Goal: Task Accomplishment & Management: Complete application form

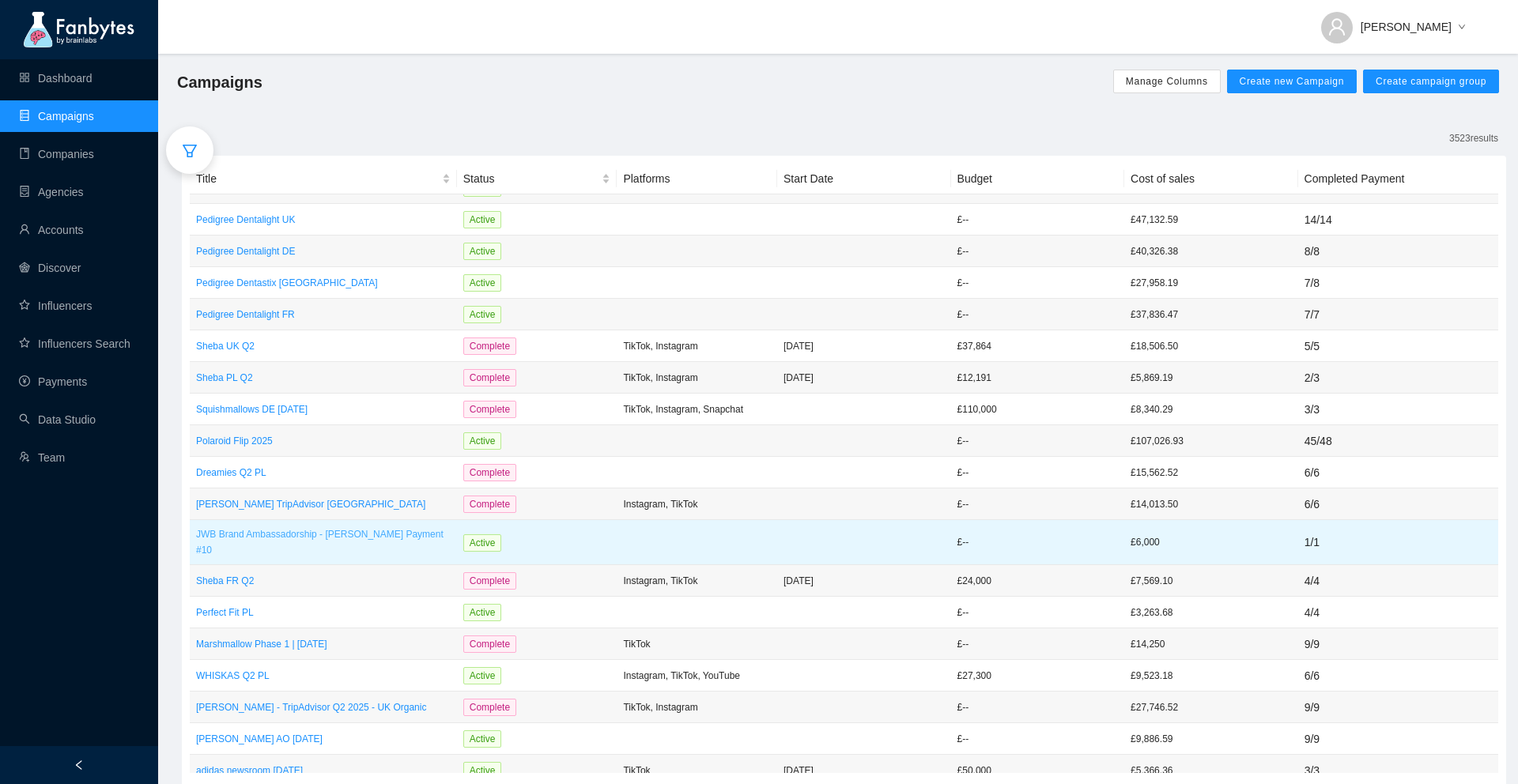
scroll to position [223, 0]
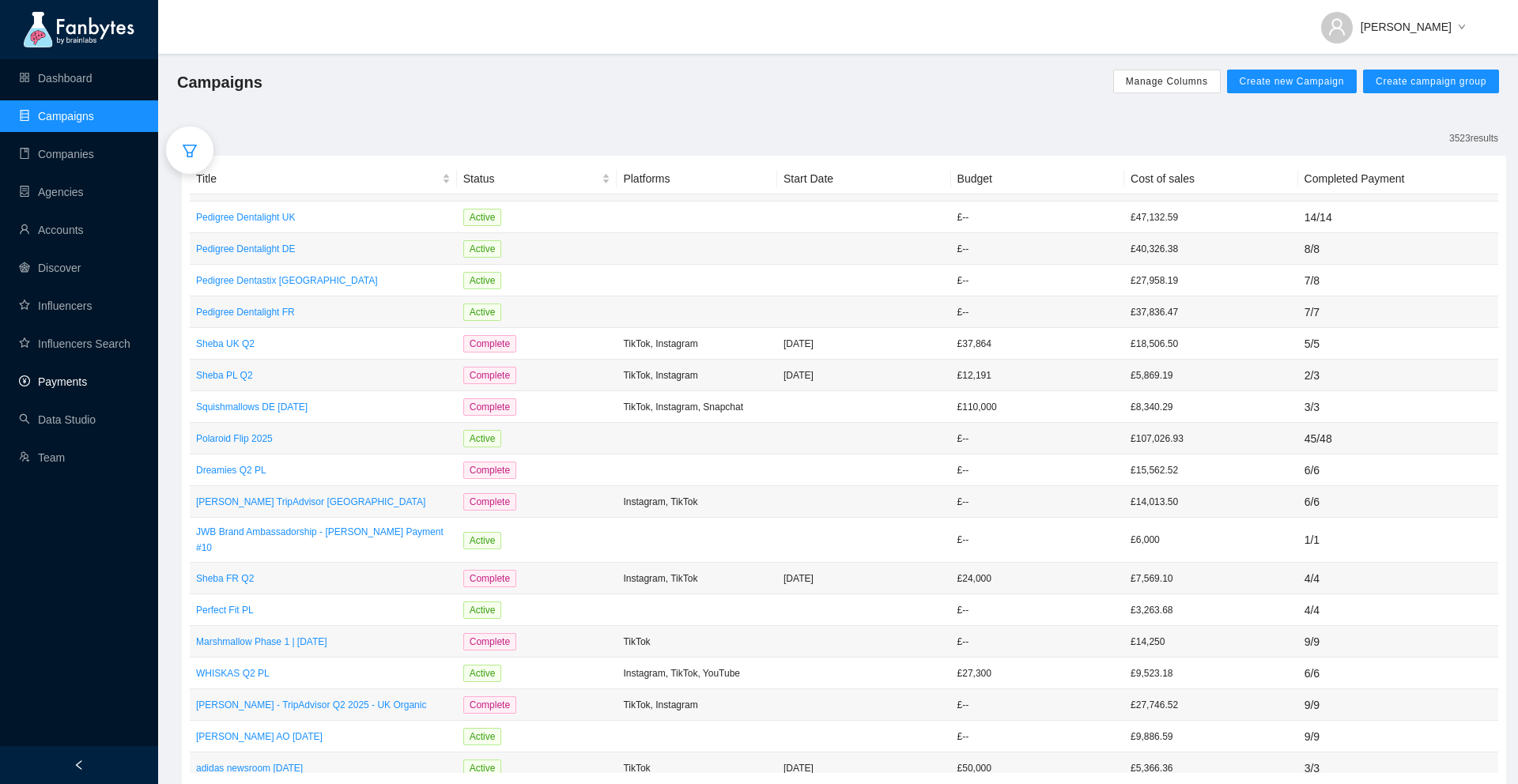
click at [74, 375] on link "Payments" at bounding box center [53, 381] width 68 height 12
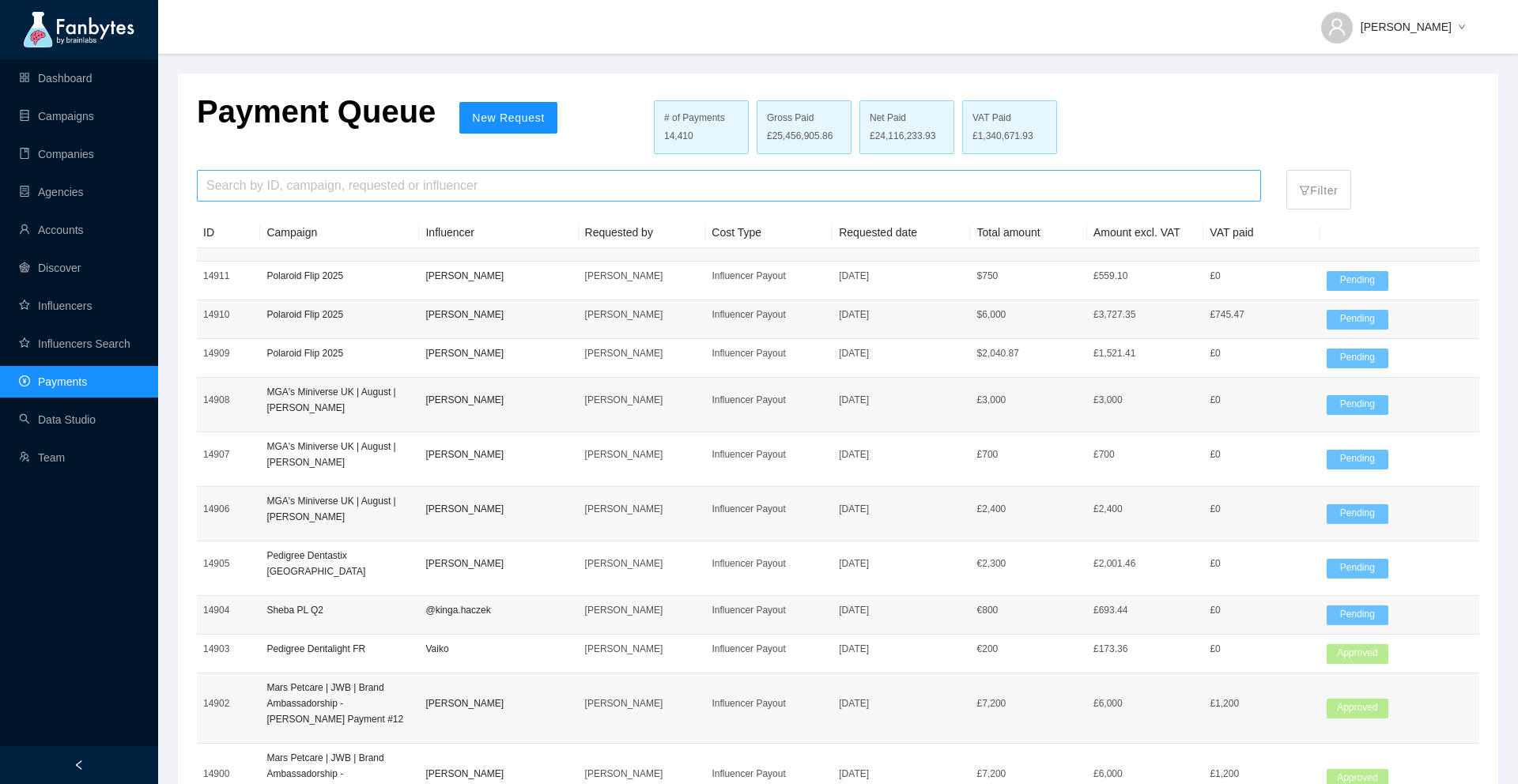
click at [432, 190] on input "search" at bounding box center [729, 186] width 1045 height 30
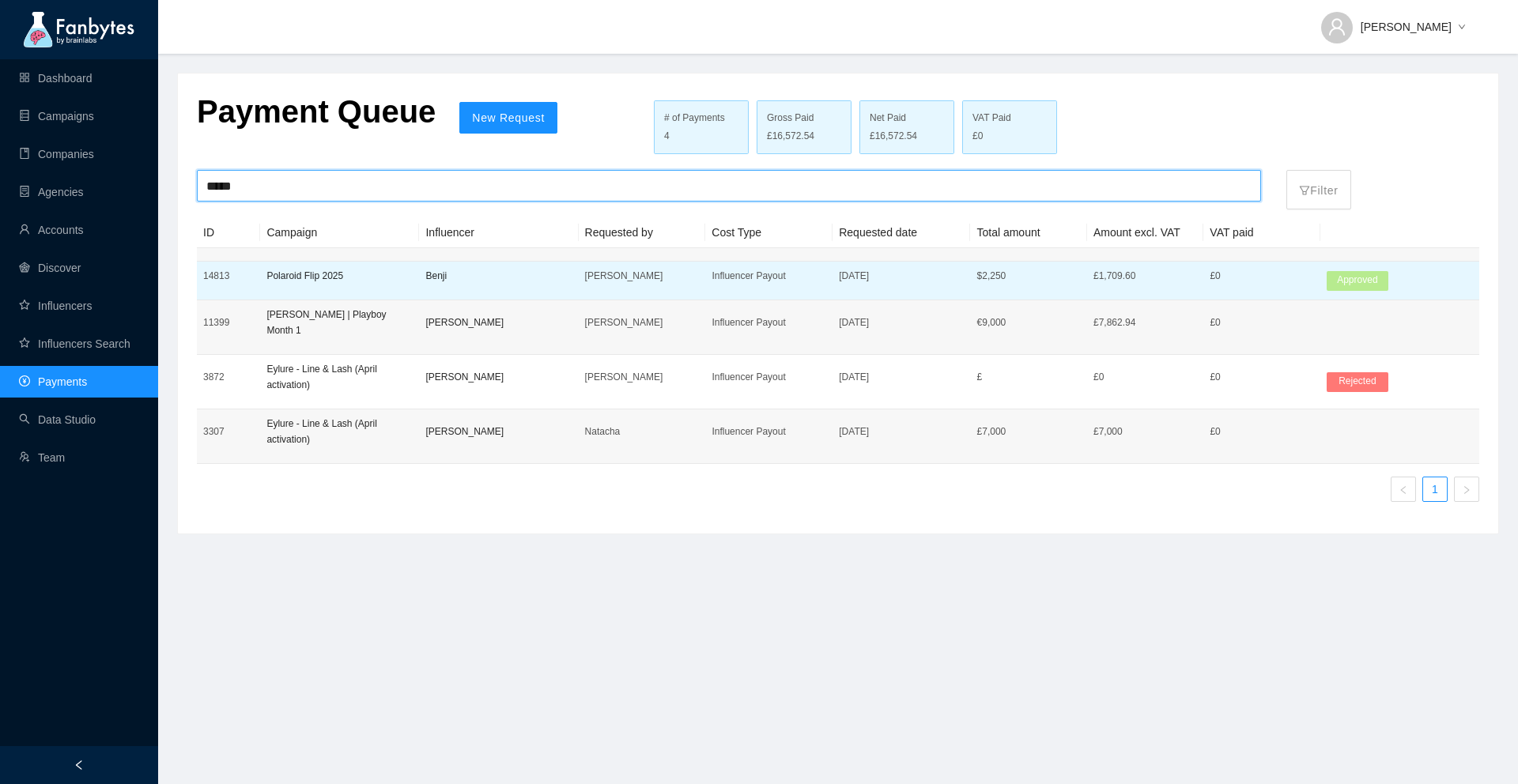
type input "*****"
click at [395, 263] on td "Polaroid Flip 2025" at bounding box center [339, 281] width 159 height 39
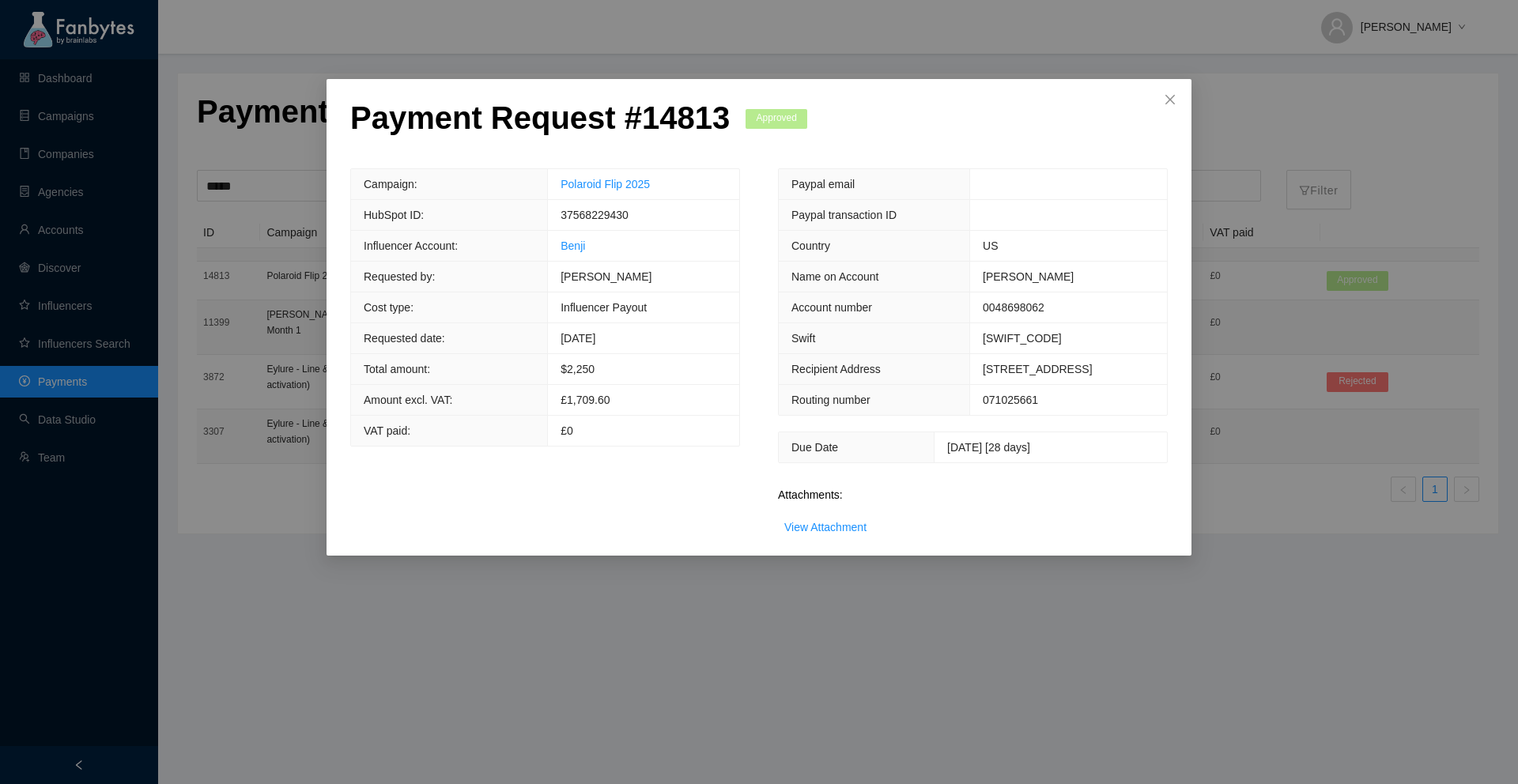
click at [949, 449] on span "[DATE] [28 days]" at bounding box center [989, 447] width 83 height 12
click at [978, 449] on span "[DATE] [28 days]" at bounding box center [989, 447] width 83 height 12
click at [991, 502] on div "Attachments: View Attachment" at bounding box center [973, 515] width 390 height 41
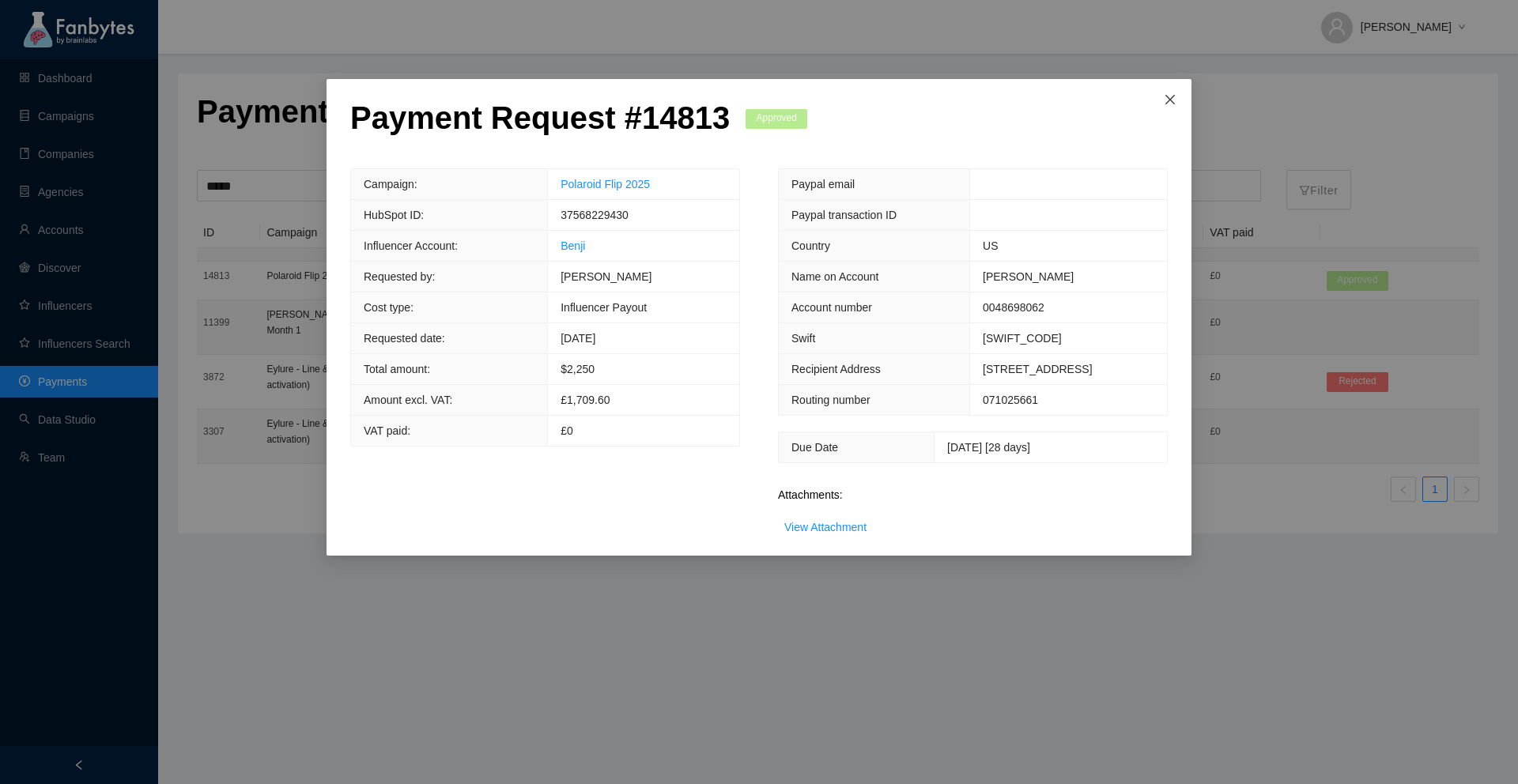
click at [1172, 100] on icon "close" at bounding box center [1169, 99] width 12 height 12
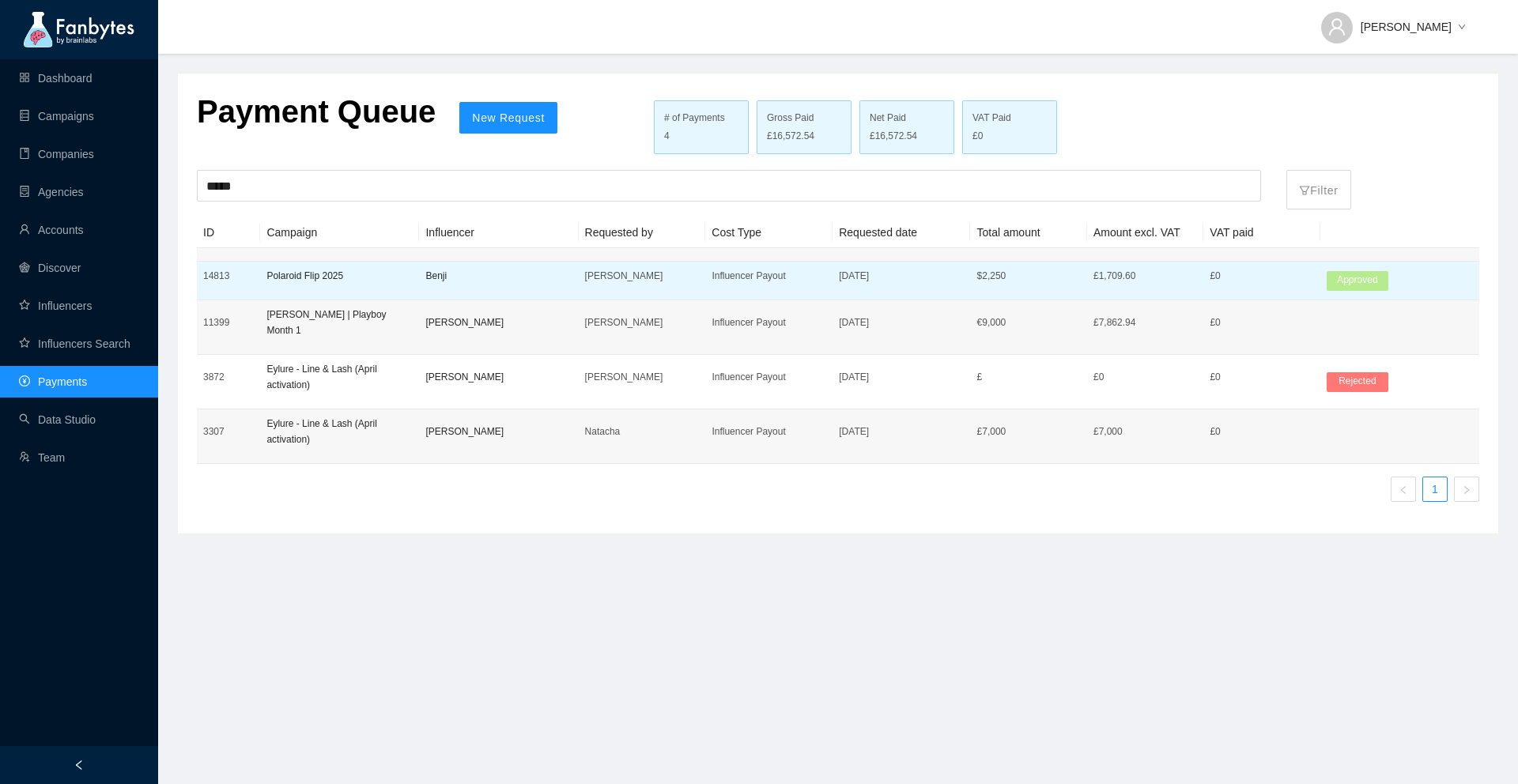
click at [473, 279] on p "Benji" at bounding box center [499, 276] width 146 height 16
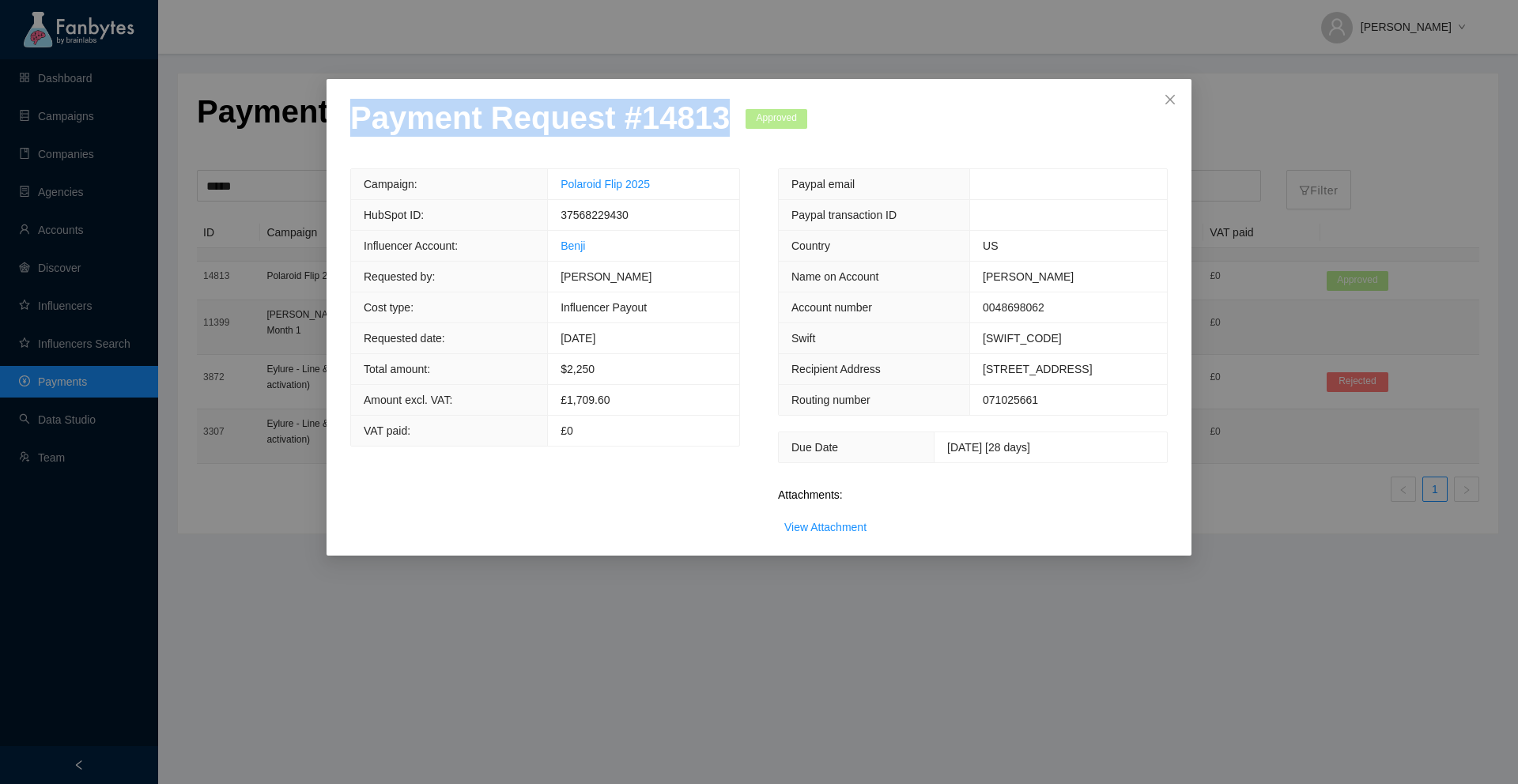
drag, startPoint x: 731, startPoint y: 117, endPoint x: 285, endPoint y: 117, distance: 446.0
click at [285, 117] on div "Payment Request # 14813 Approved Campaign: Polaroid Flip 2025 HubSpot ID: 37568…" at bounding box center [759, 392] width 1518 height 784
copy p "Payment Request # 14813"
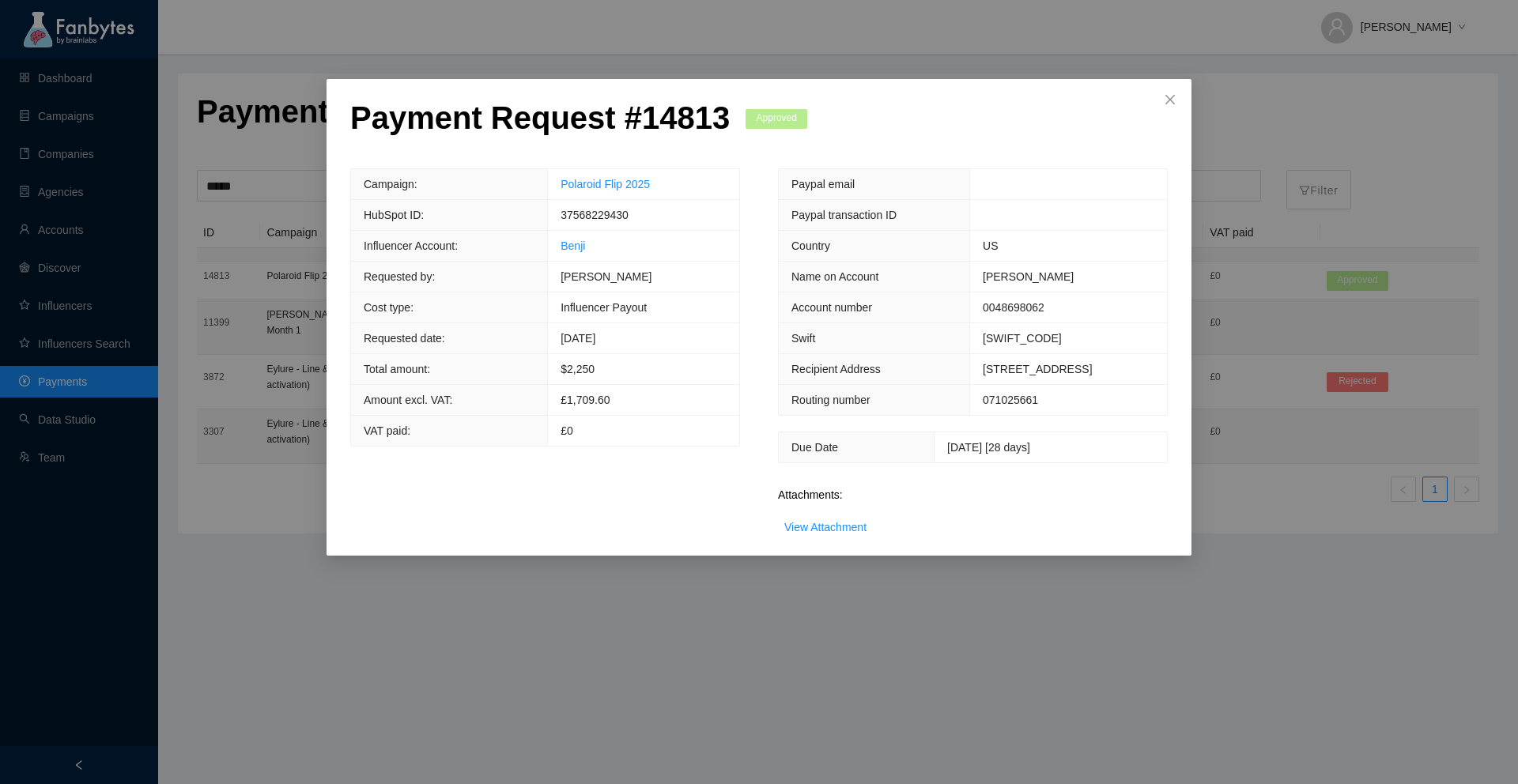
click at [503, 626] on div "Payment Request # 14813 Approved Campaign: Polaroid Flip 2025 HubSpot ID: 37568…" at bounding box center [759, 392] width 1518 height 784
click at [388, 644] on div "Payment Request # 14813 Approved Campaign: Polaroid Flip 2025 HubSpot ID: 37568…" at bounding box center [759, 392] width 1518 height 784
click at [1163, 100] on icon "close" at bounding box center [1169, 99] width 12 height 12
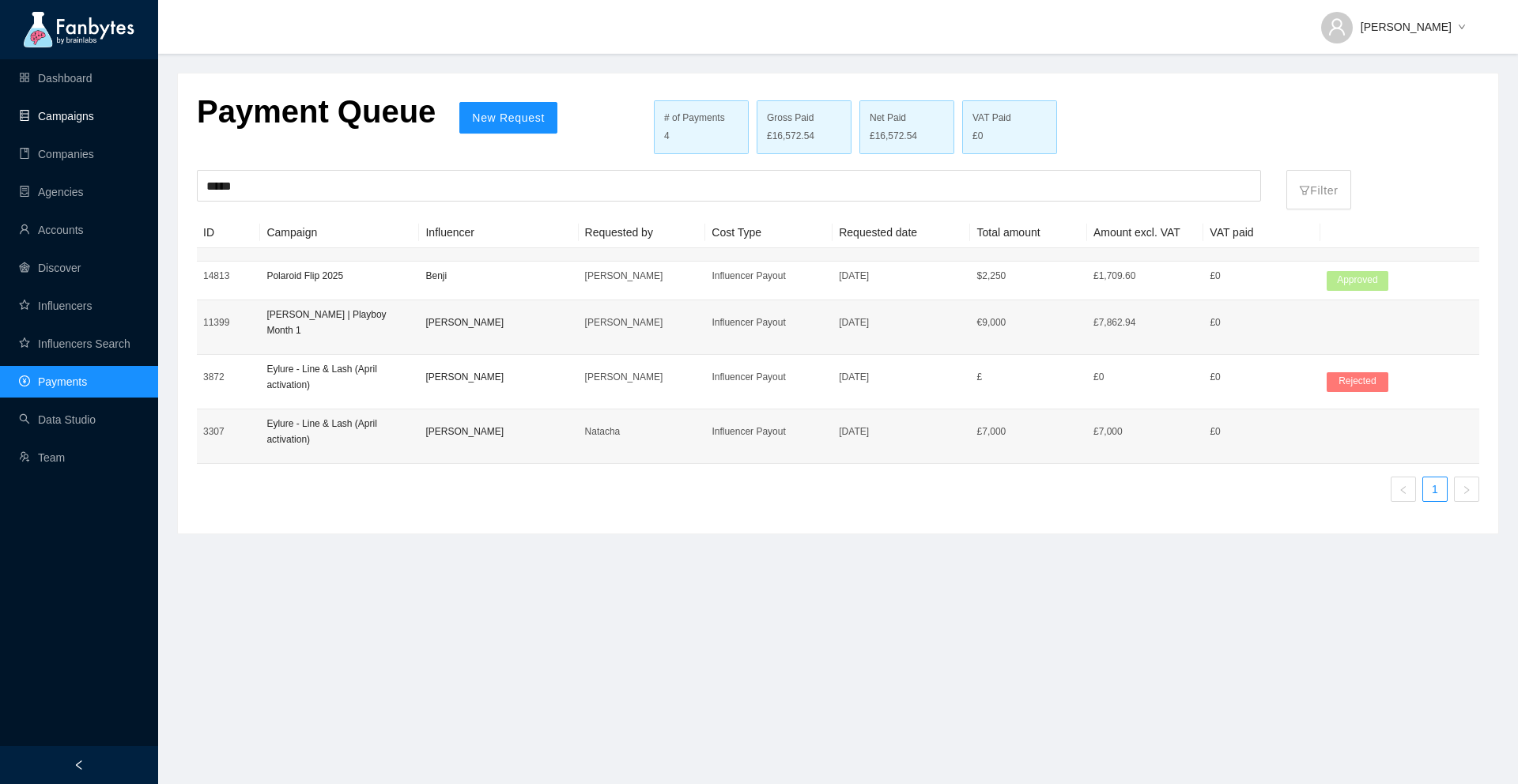
click at [67, 121] on link "Campaigns" at bounding box center [56, 116] width 75 height 12
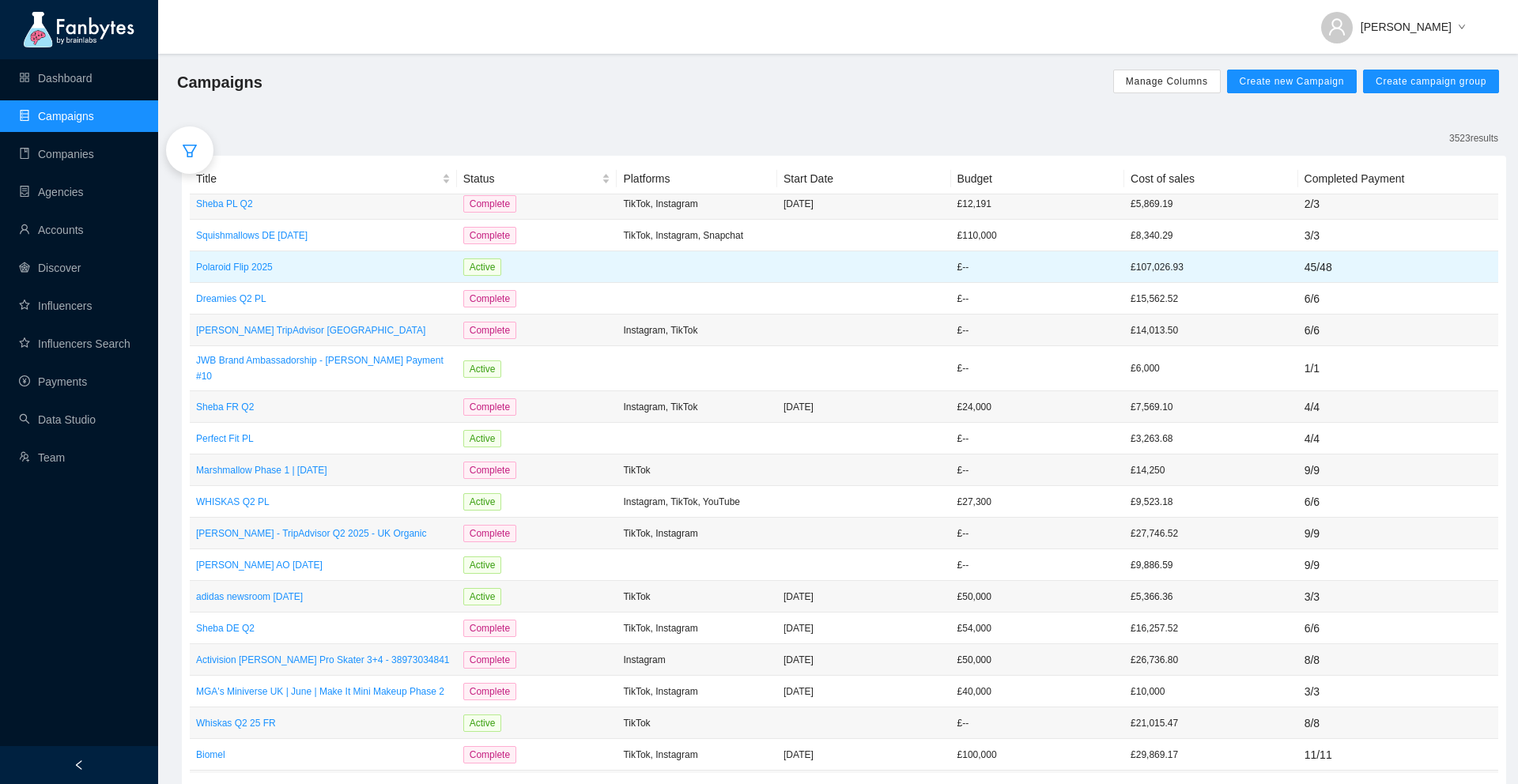
scroll to position [398, 0]
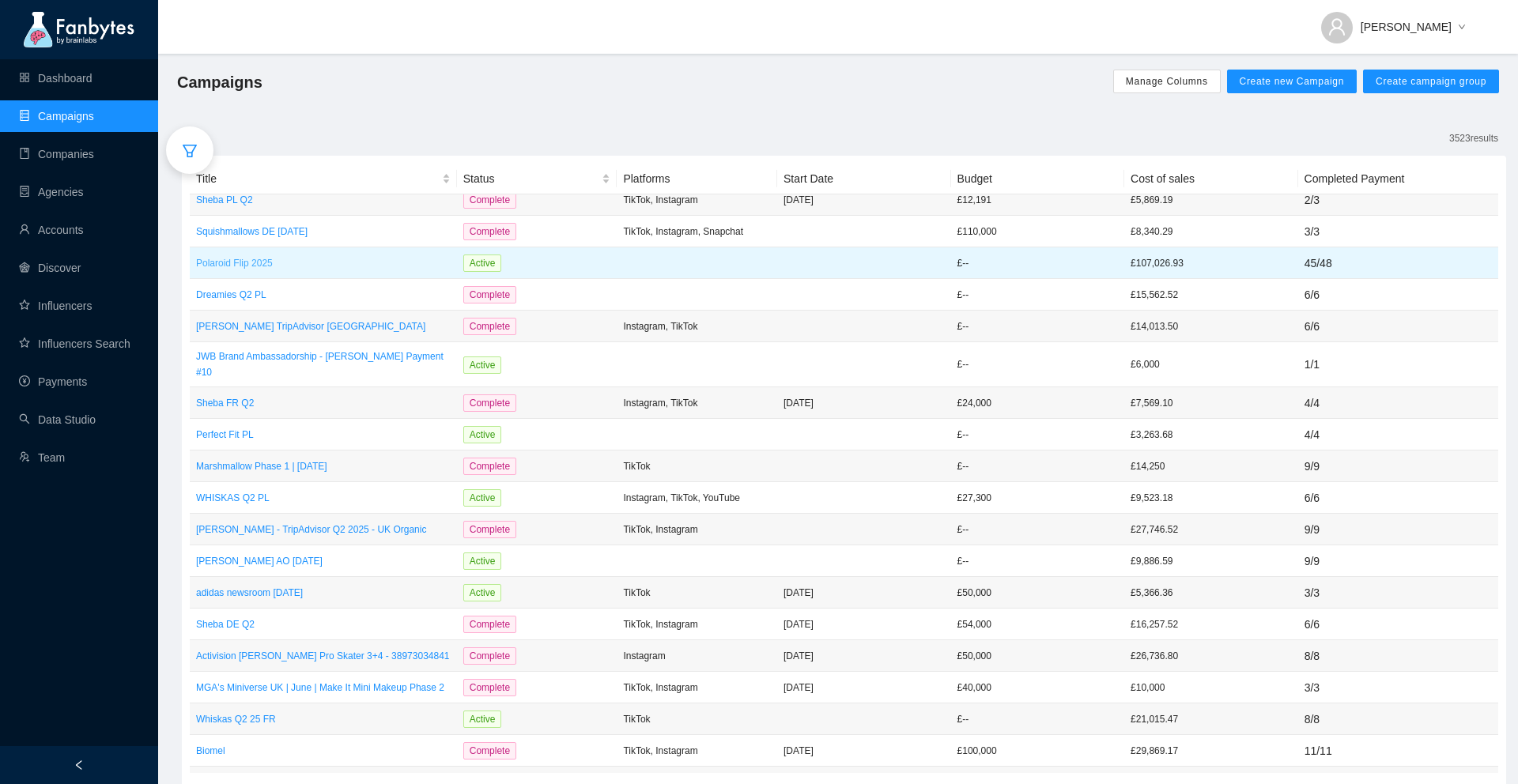
click at [321, 263] on p "Polaroid Flip 2025" at bounding box center [323, 263] width 255 height 16
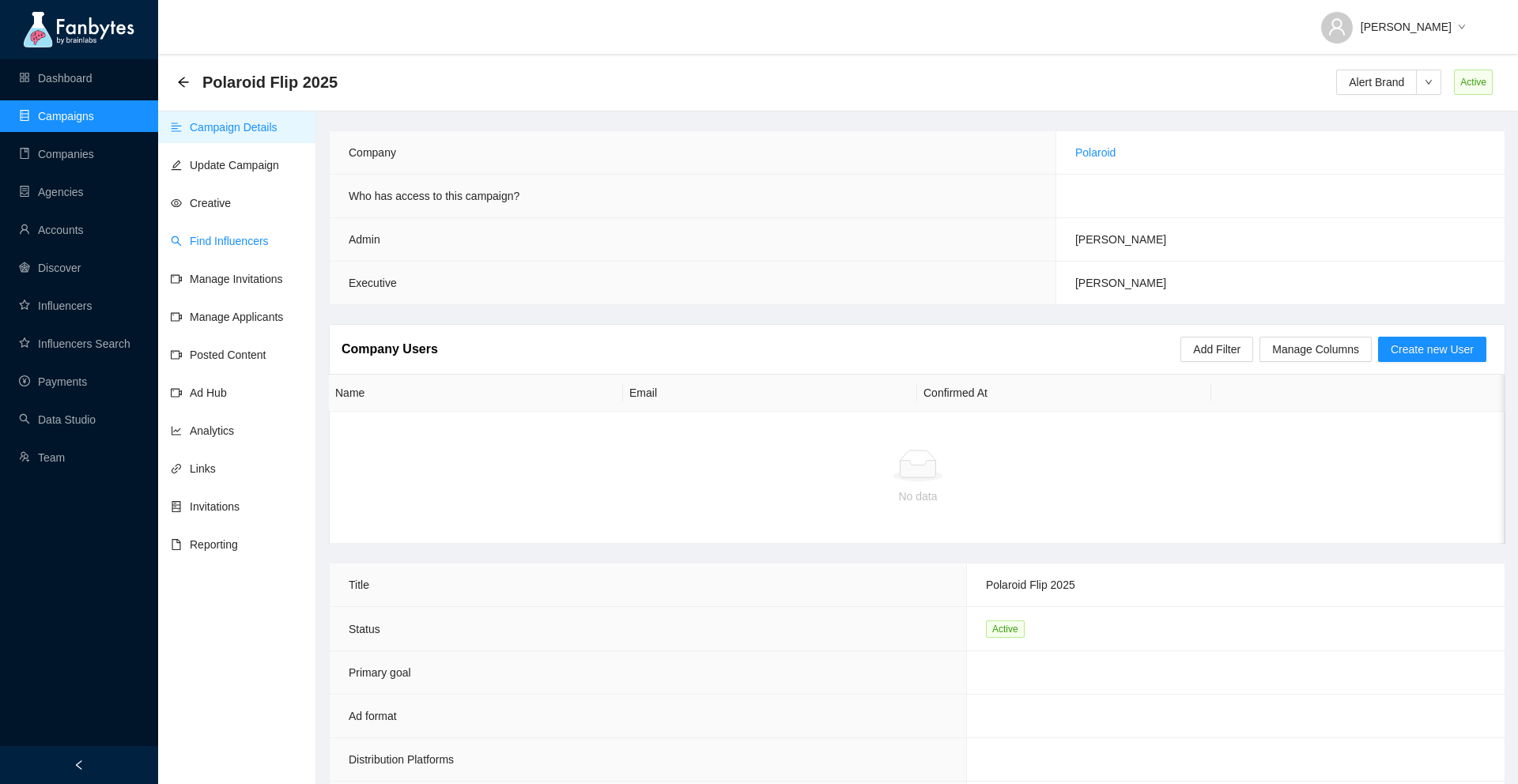
click at [218, 243] on link "Find Influencers" at bounding box center [219, 241] width 98 height 12
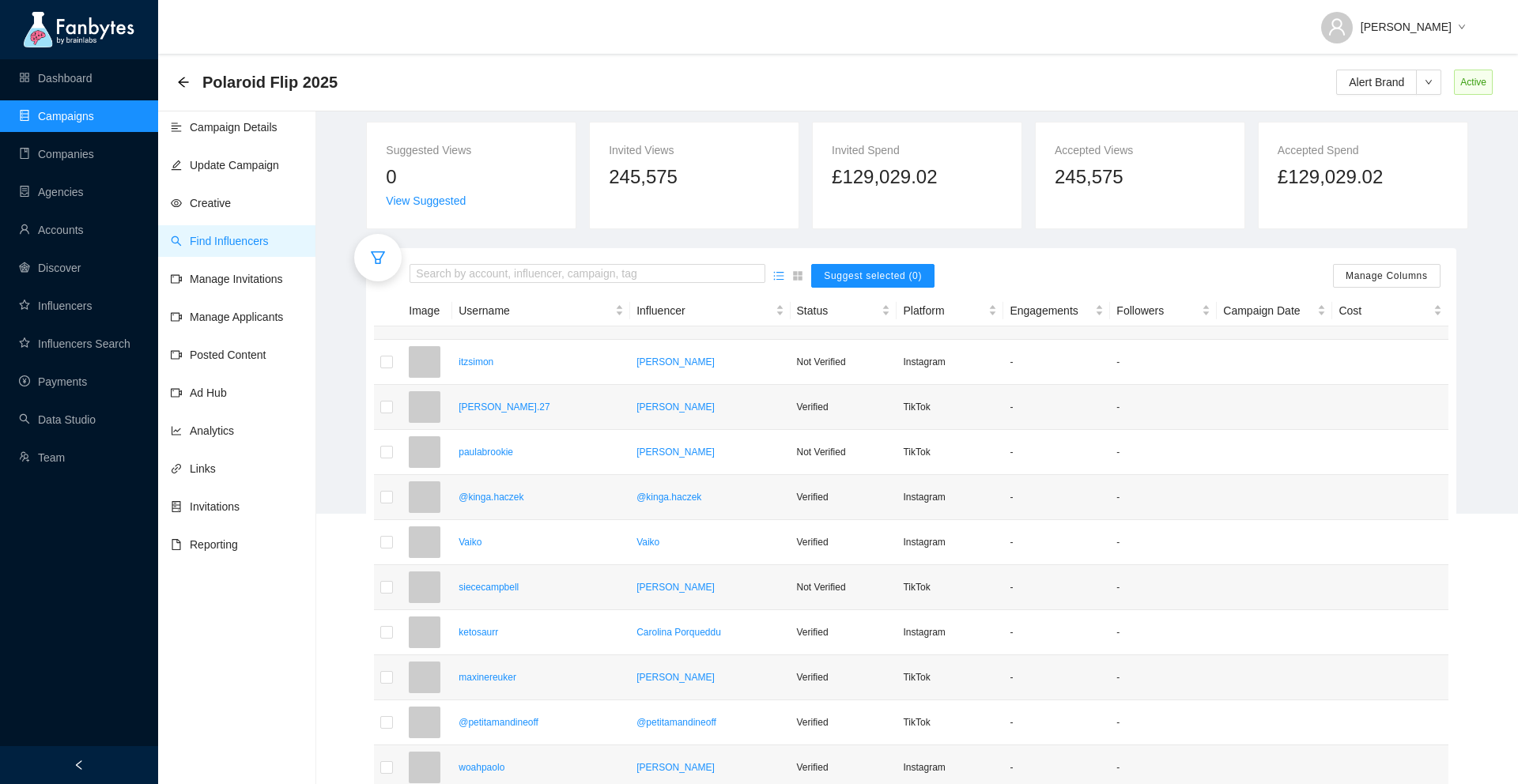
scroll to position [283, 0]
click at [513, 407] on span "Invite directly" at bounding box center [539, 405] width 64 height 17
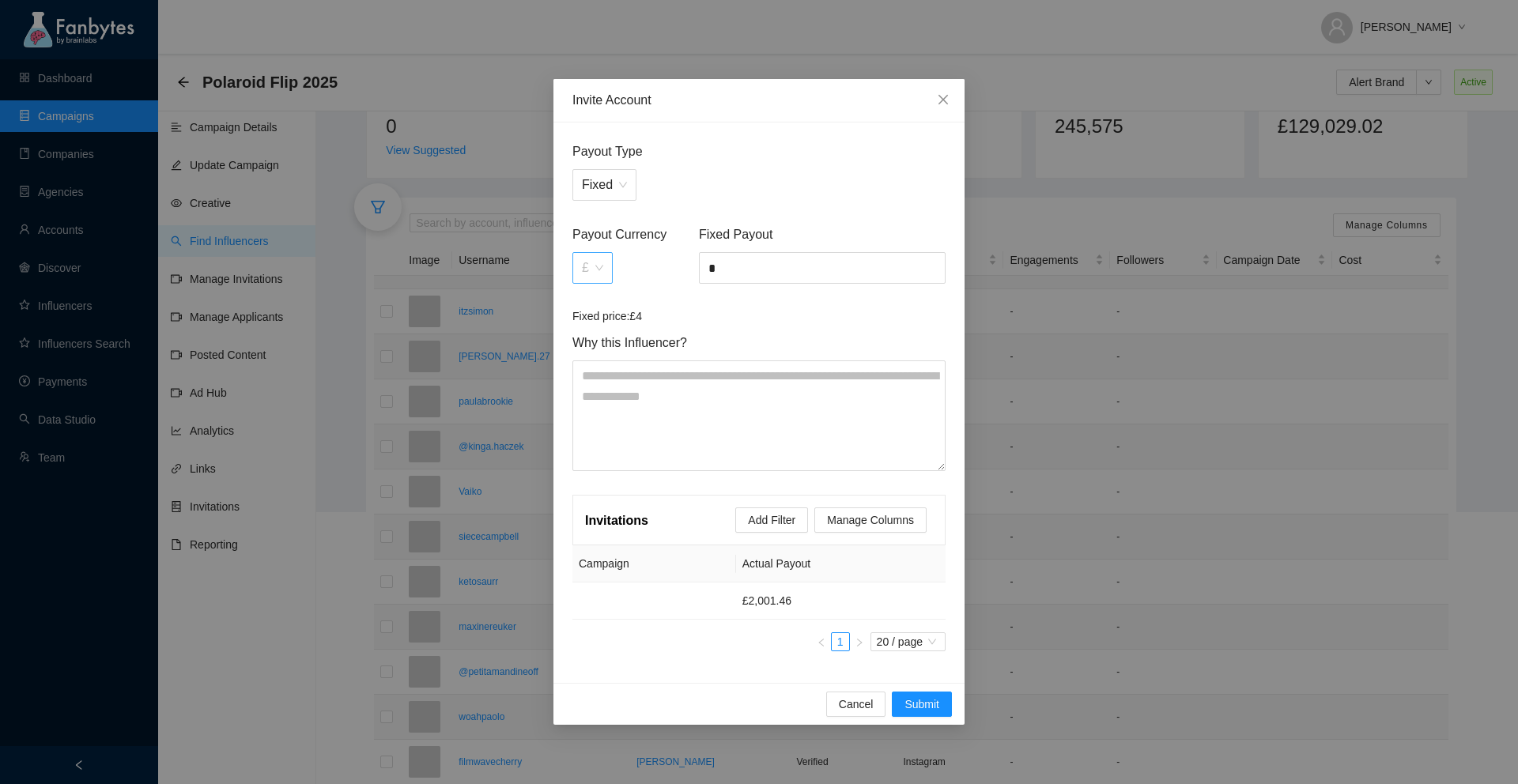
click at [589, 261] on span "£" at bounding box center [593, 268] width 22 height 30
click at [594, 322] on div "€" at bounding box center [593, 328] width 22 height 17
click at [743, 266] on input "*" at bounding box center [822, 268] width 245 height 30
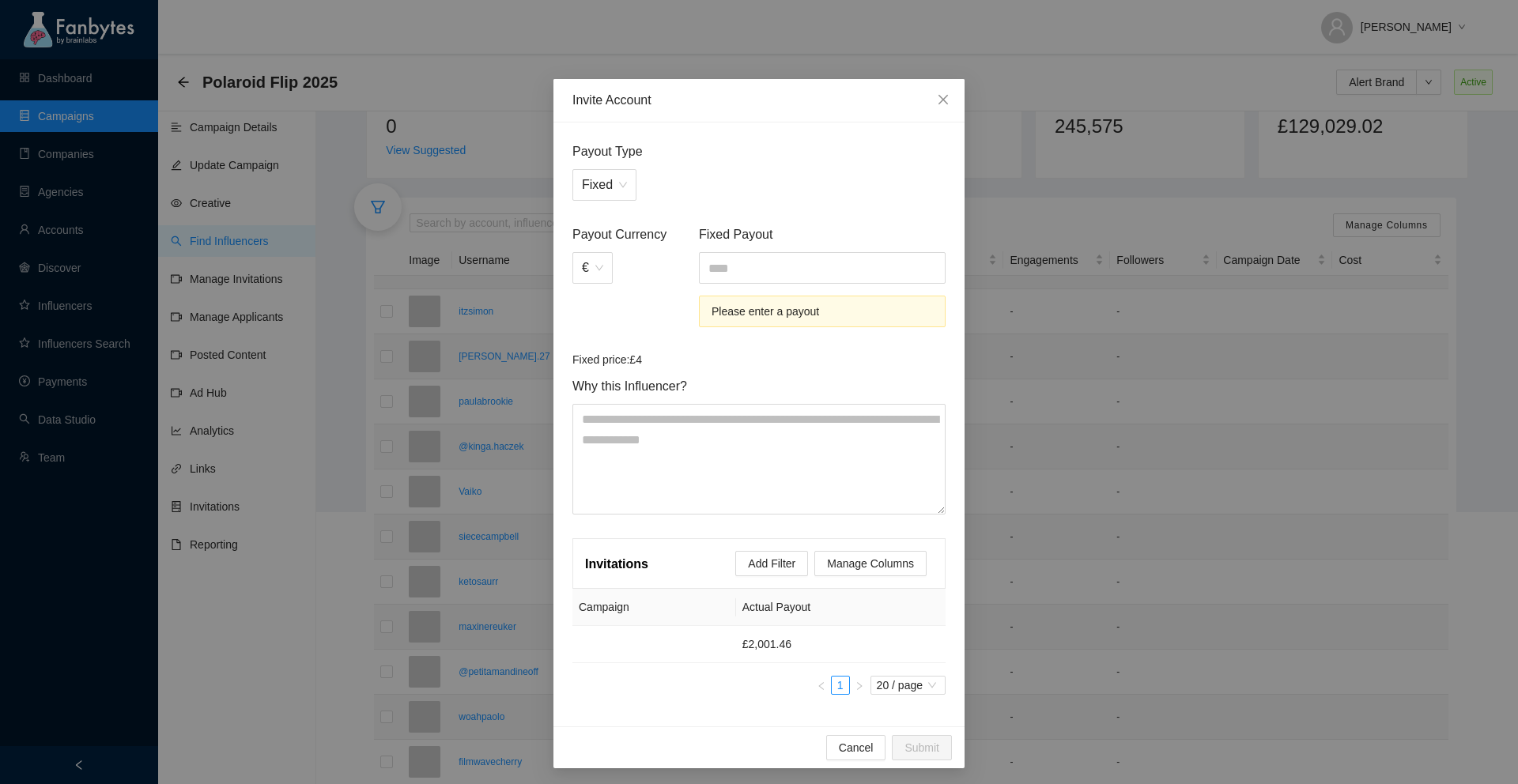
type input "*"
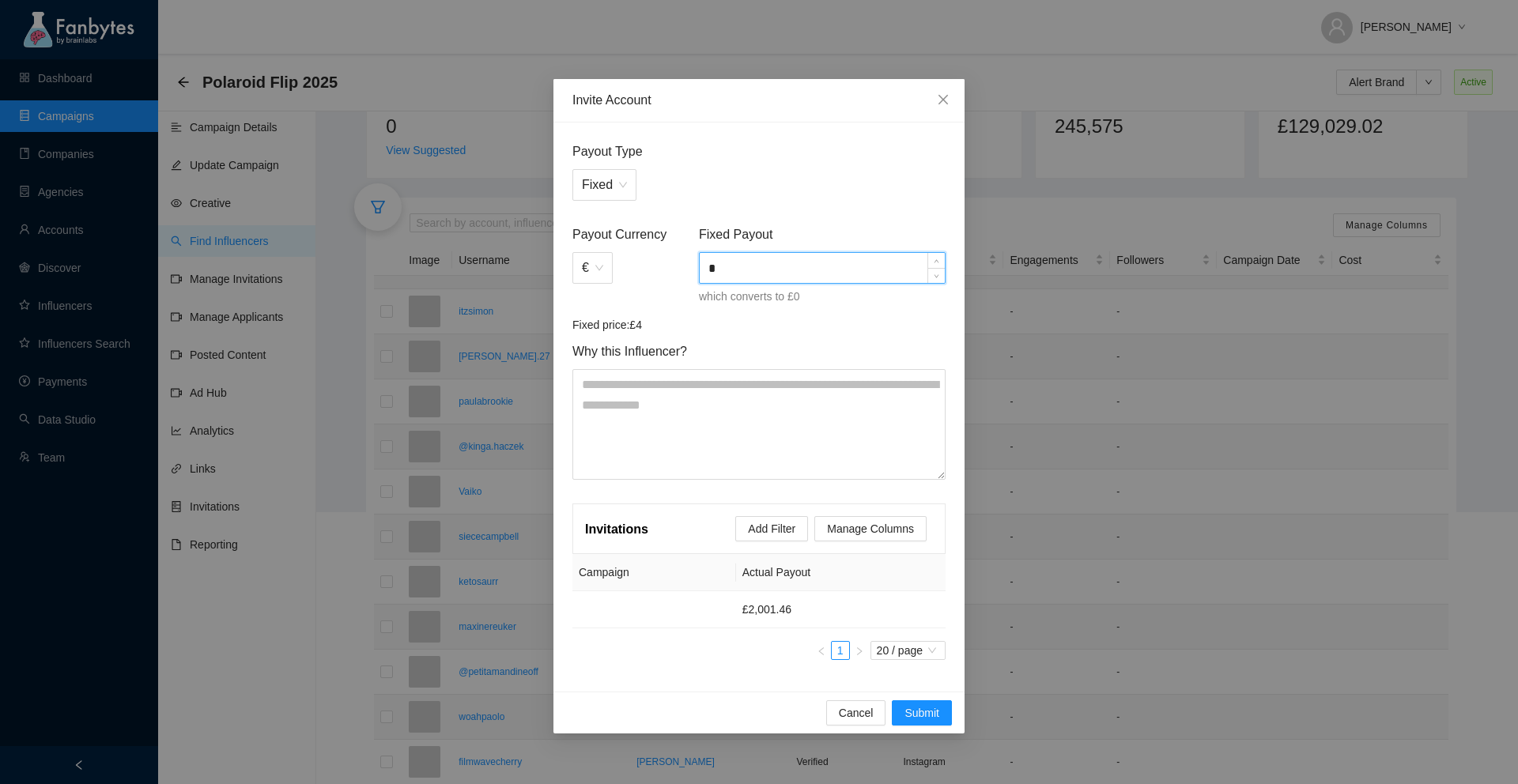
scroll to position [0, 0]
type input "********"
click at [832, 182] on div "Fixed" at bounding box center [759, 184] width 374 height 31
click at [943, 97] on icon "close" at bounding box center [942, 99] width 12 height 12
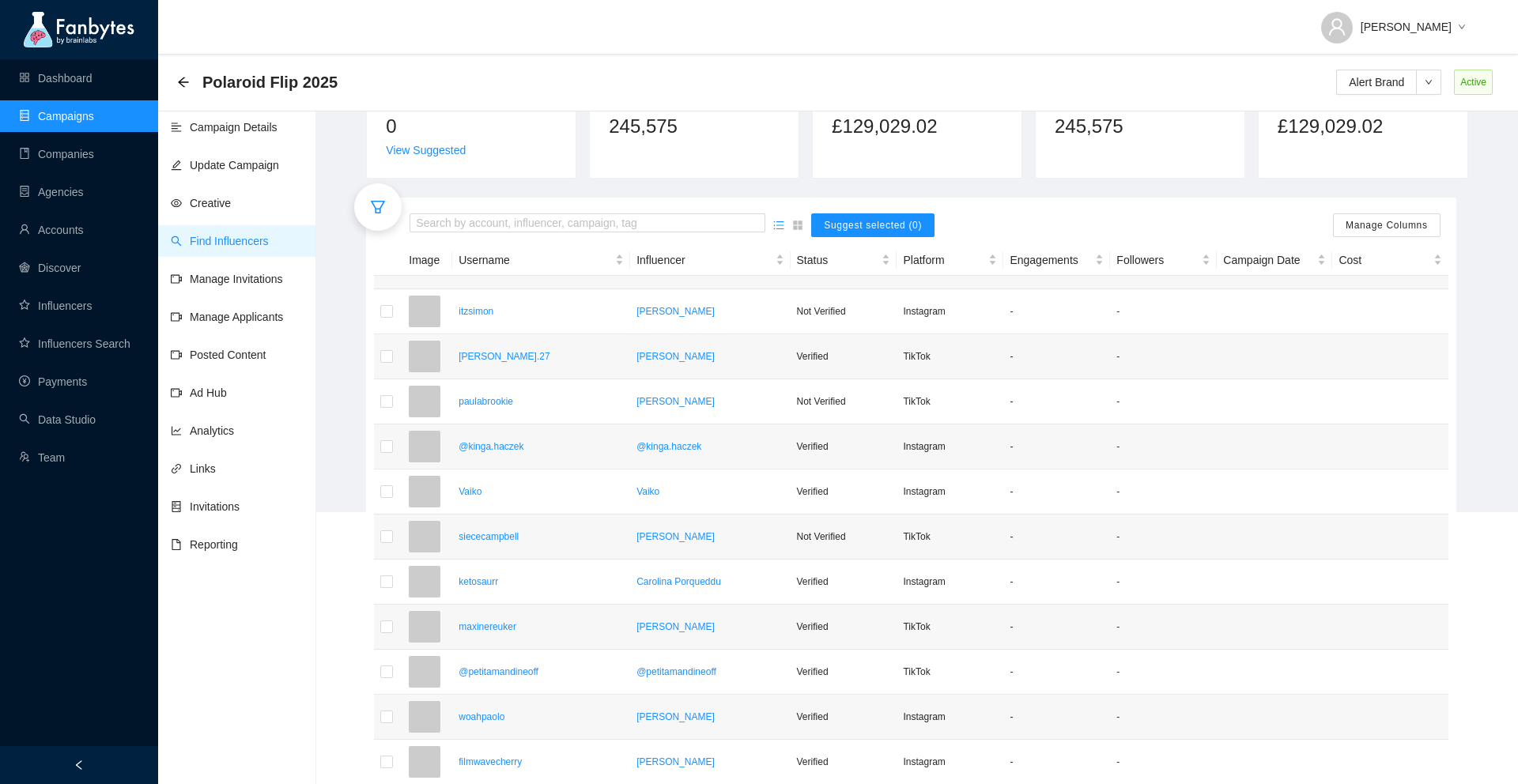
click at [572, 90] on div "Polaroid Flip 2025 Alert Brand Active" at bounding box center [838, 82] width 1322 height 31
click at [55, 119] on link "Campaigns" at bounding box center [56, 116] width 75 height 12
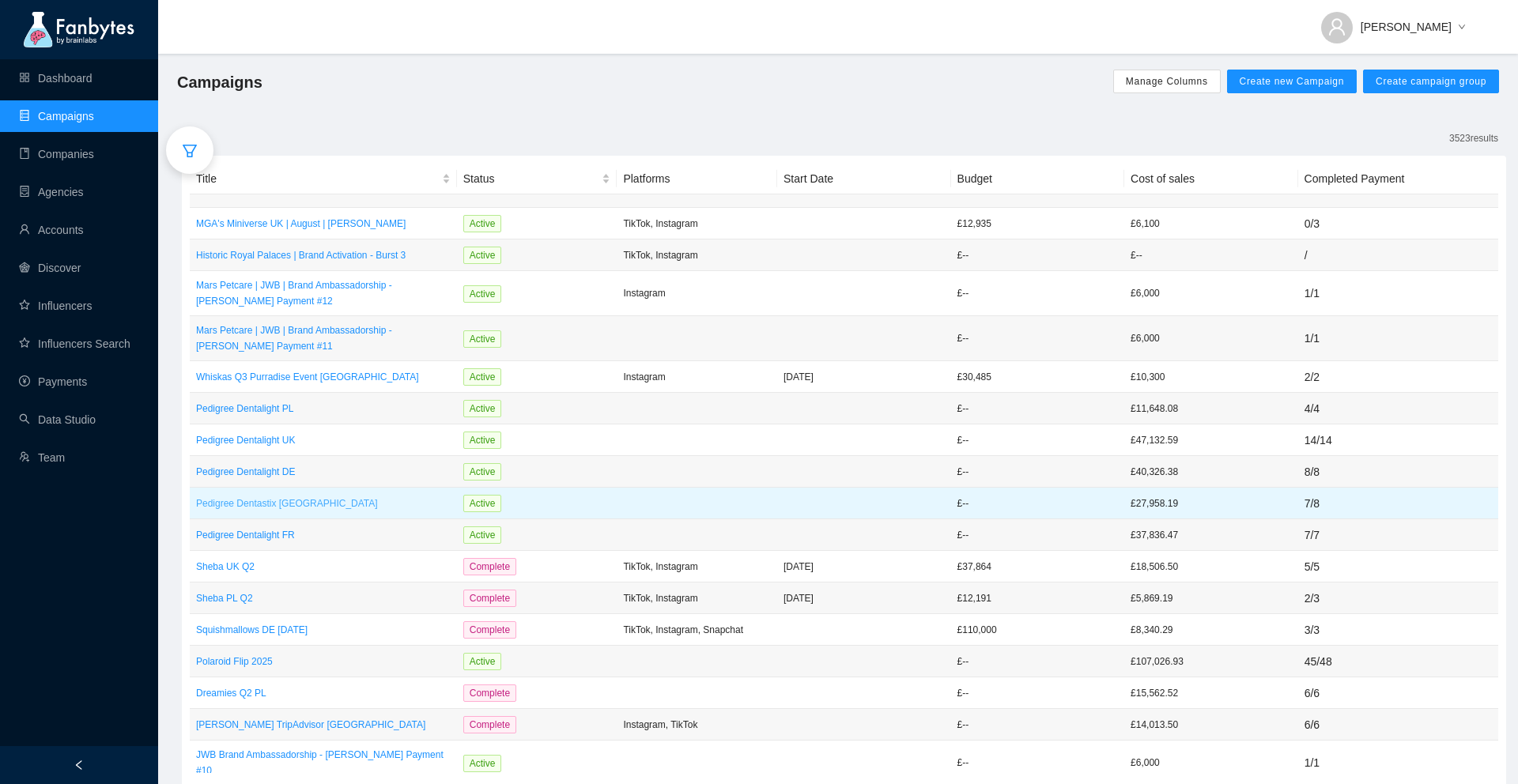
click at [269, 501] on p "Pedigree Dentastix [GEOGRAPHIC_DATA]" at bounding box center [323, 503] width 255 height 16
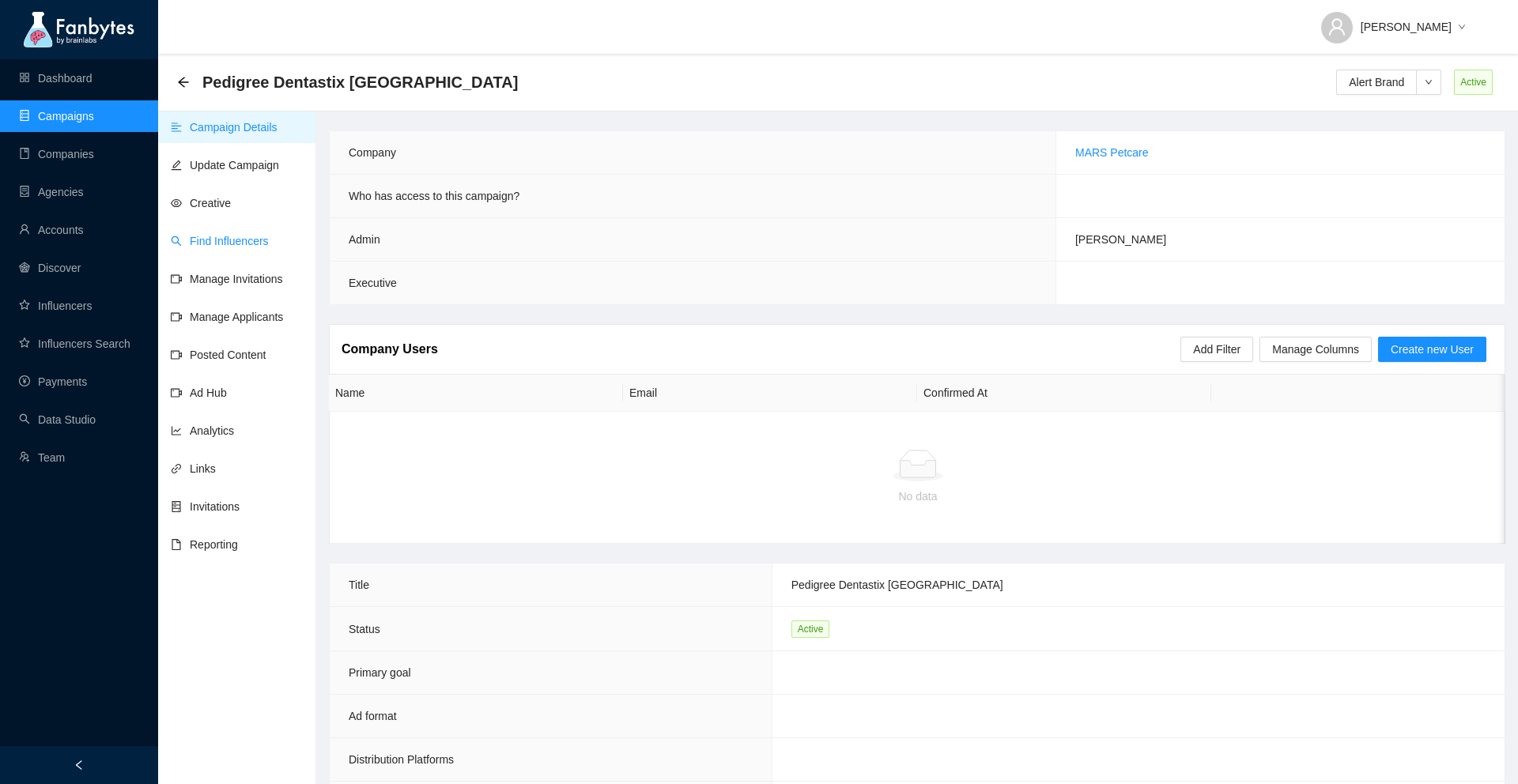
click at [255, 241] on link "Find Influencers" at bounding box center [219, 241] width 98 height 12
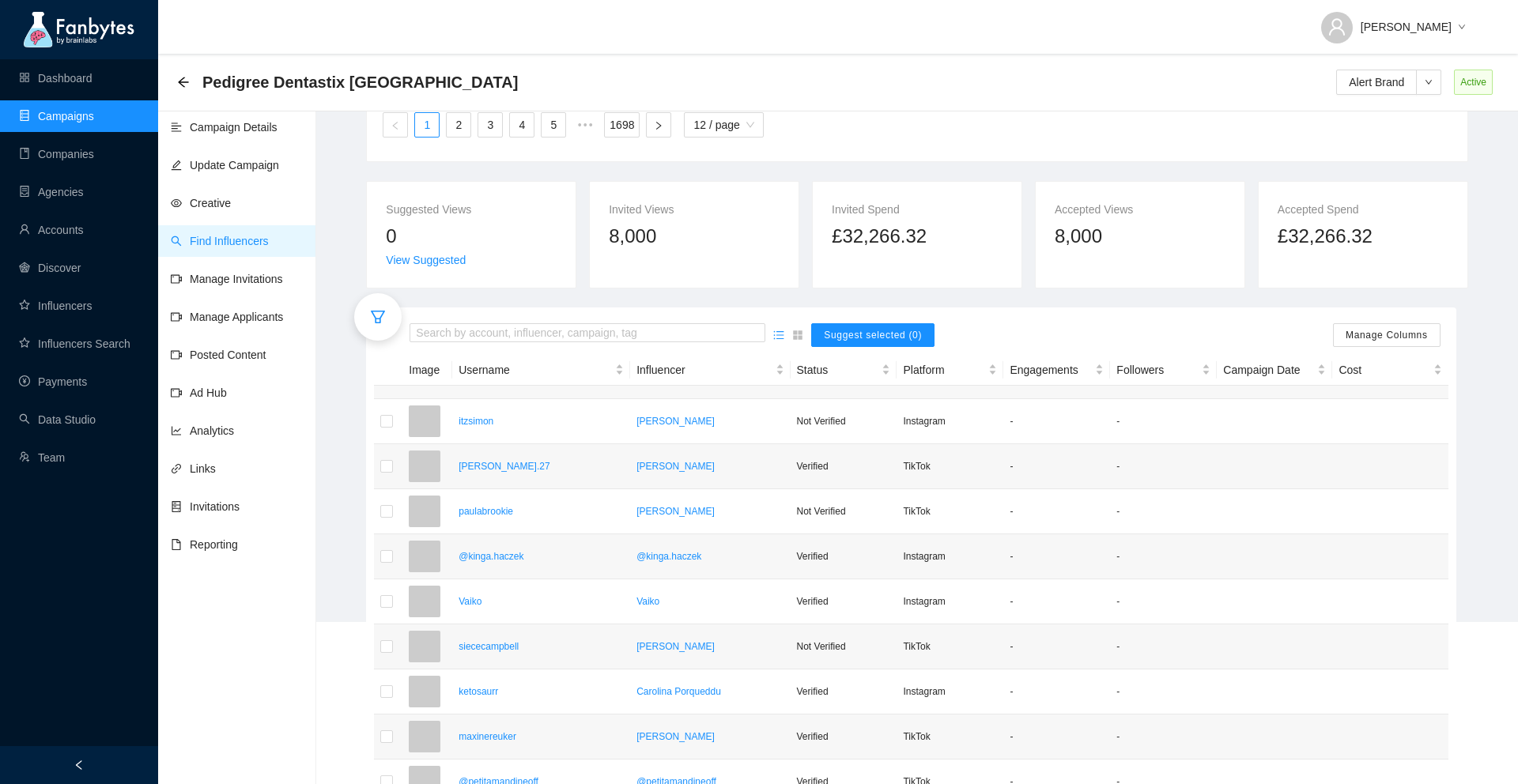
scroll to position [201, 0]
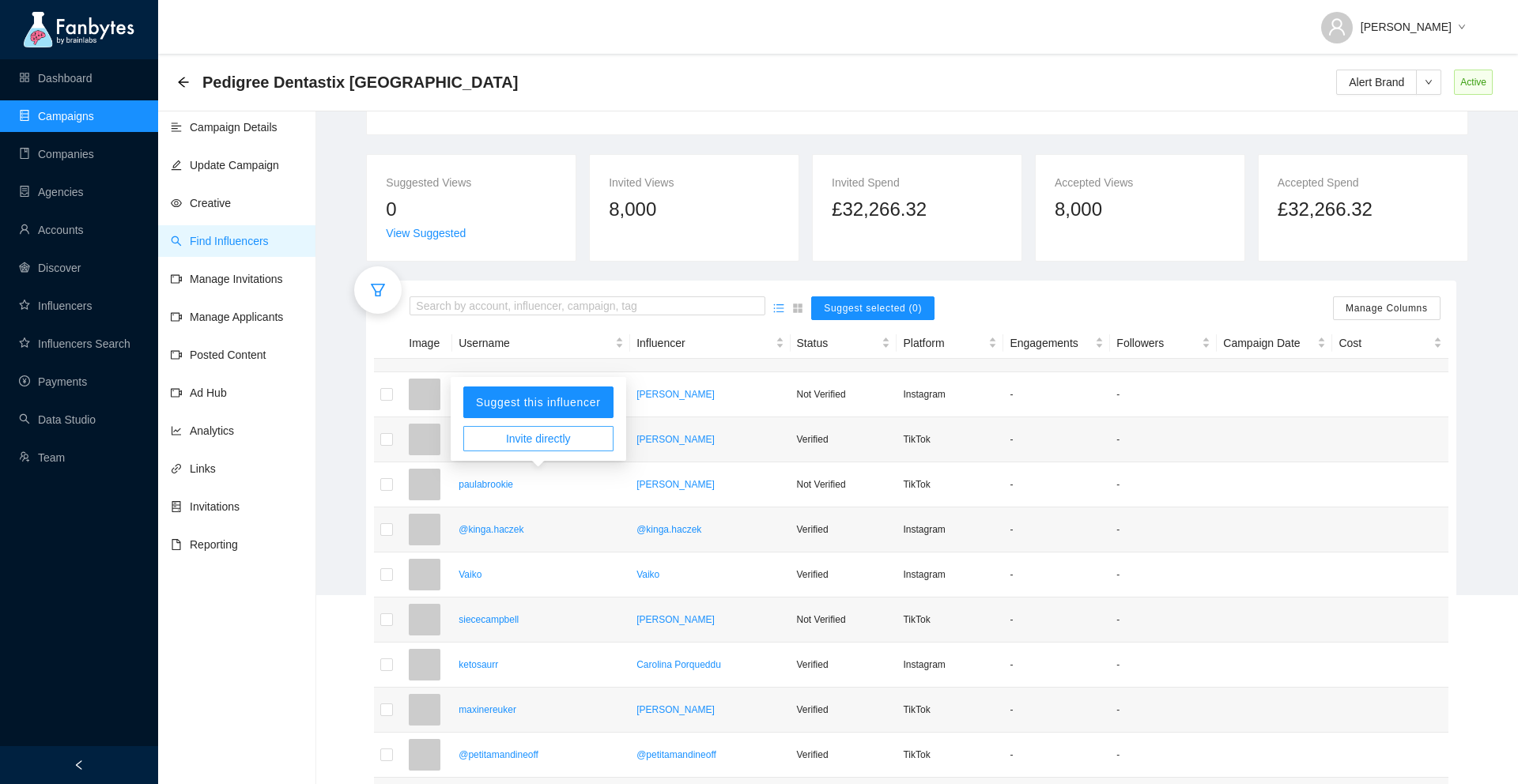
click at [515, 447] on button "Invite directly" at bounding box center [539, 438] width 150 height 26
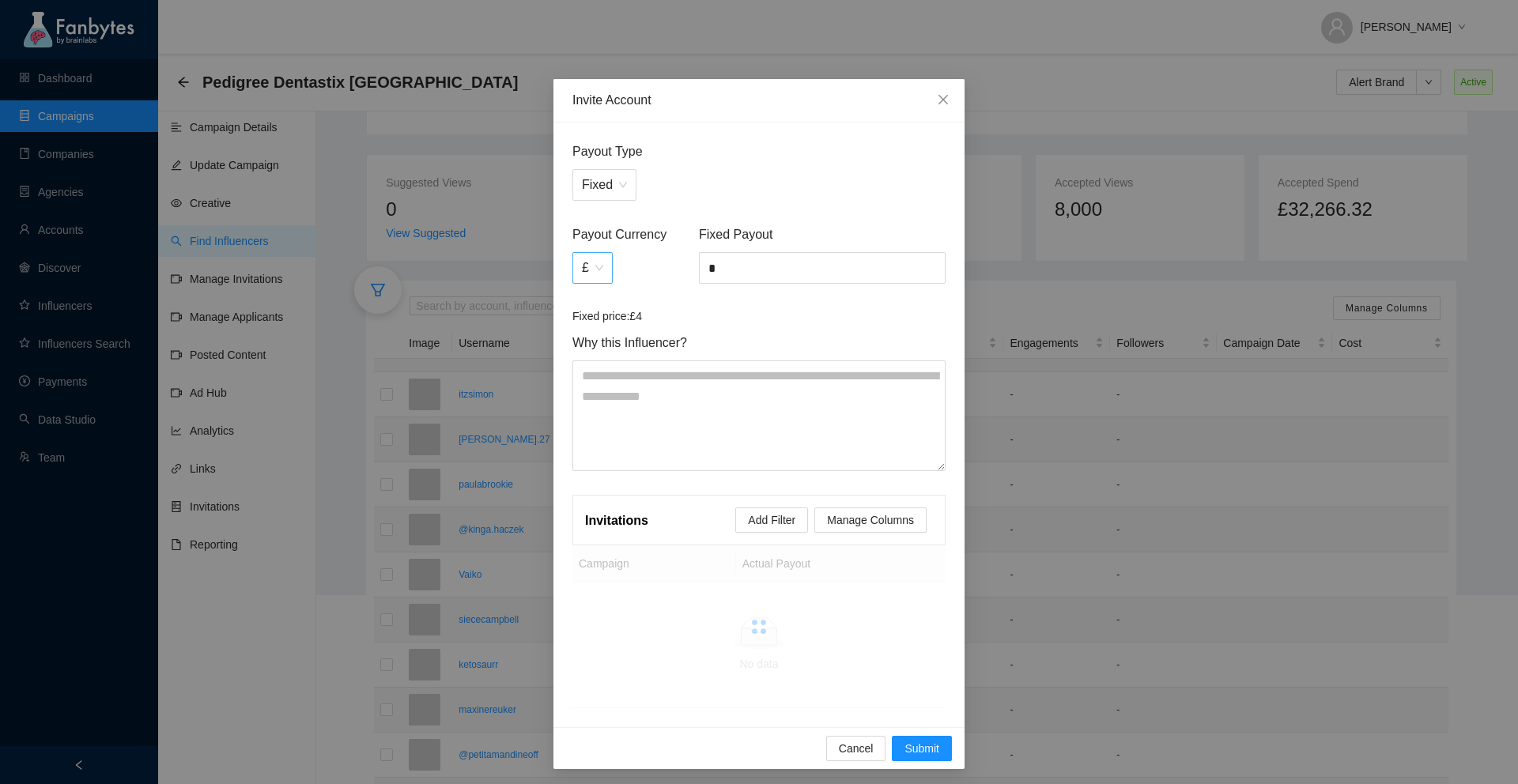
click at [603, 265] on span "£" at bounding box center [593, 268] width 22 height 30
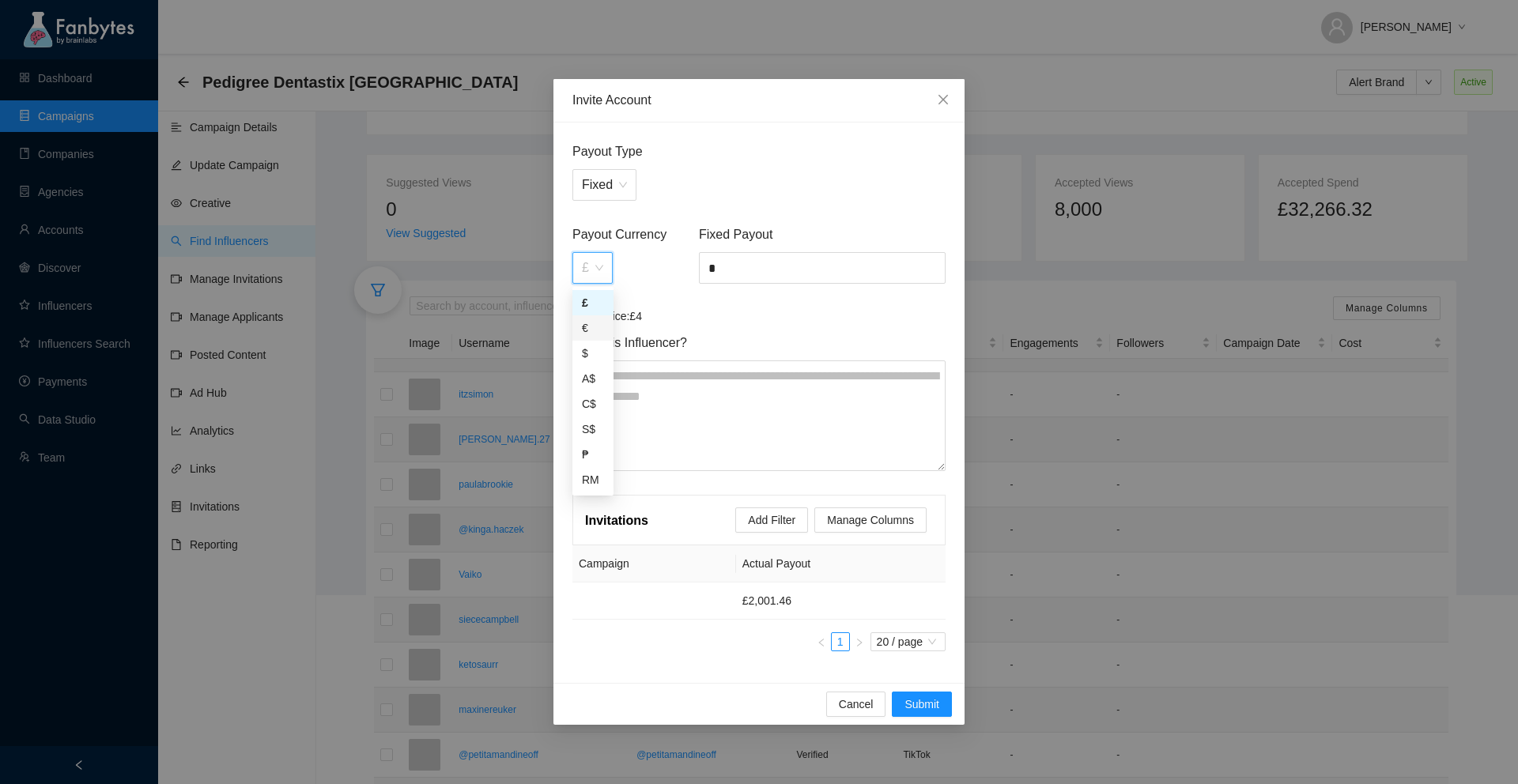
click at [592, 326] on div "€" at bounding box center [593, 328] width 22 height 17
click at [726, 260] on input "*" at bounding box center [822, 268] width 245 height 30
click at [757, 264] on input "*" at bounding box center [822, 268] width 245 height 30
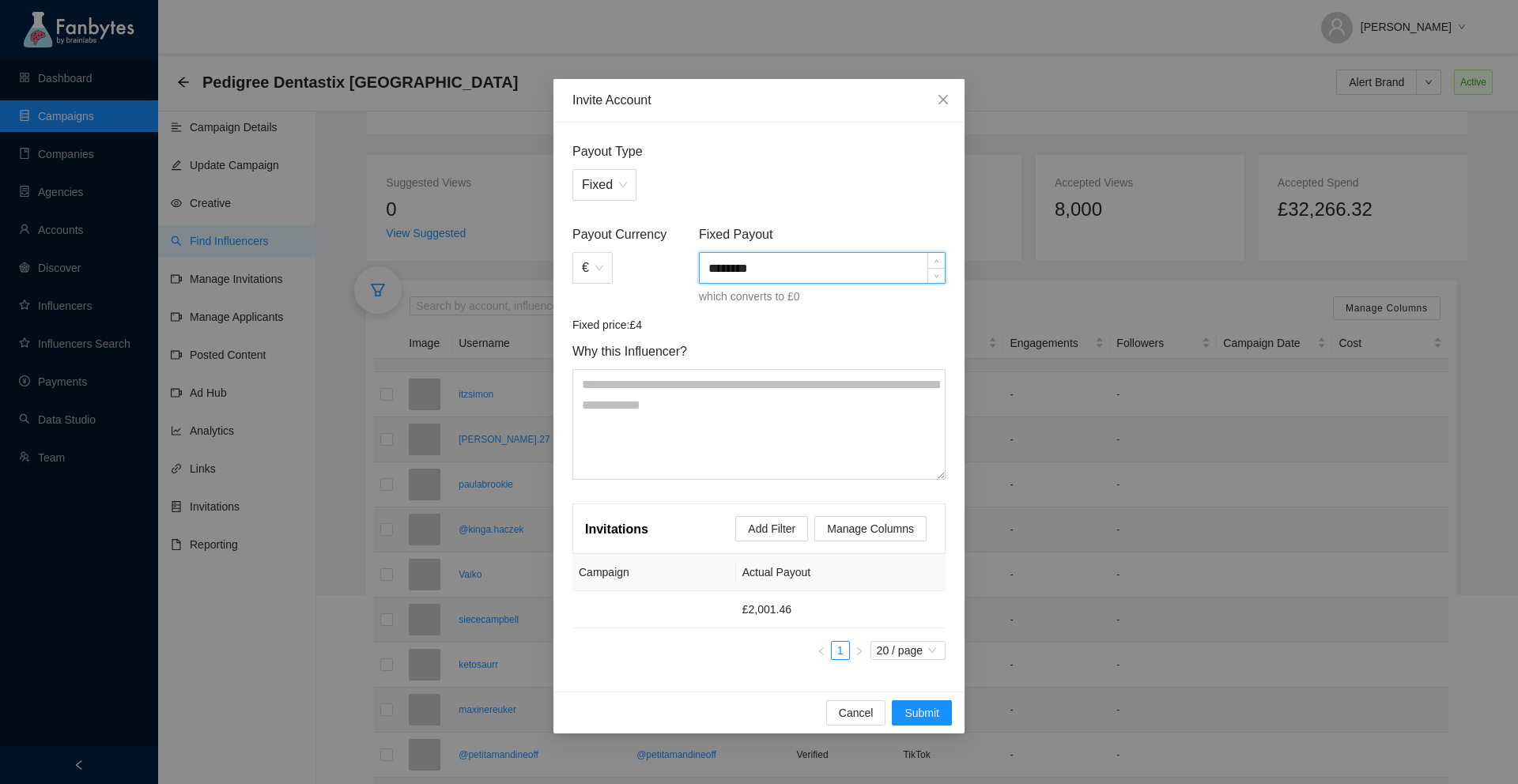
type input "********"
click at [861, 192] on div "Fixed" at bounding box center [759, 184] width 374 height 31
click at [922, 716] on span "Submit" at bounding box center [922, 713] width 35 height 17
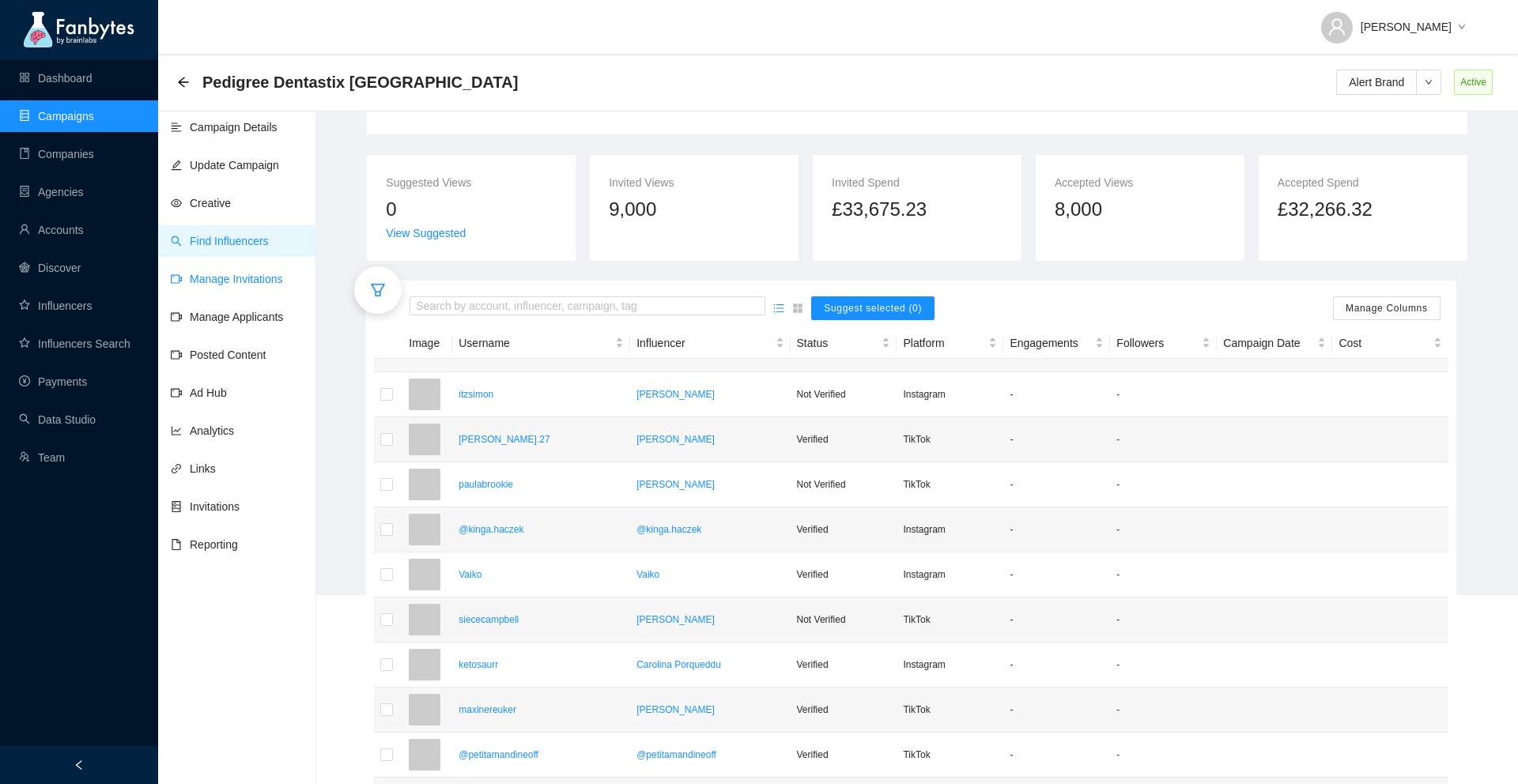
click at [243, 281] on link "Manage Invitations" at bounding box center [227, 279] width 112 height 12
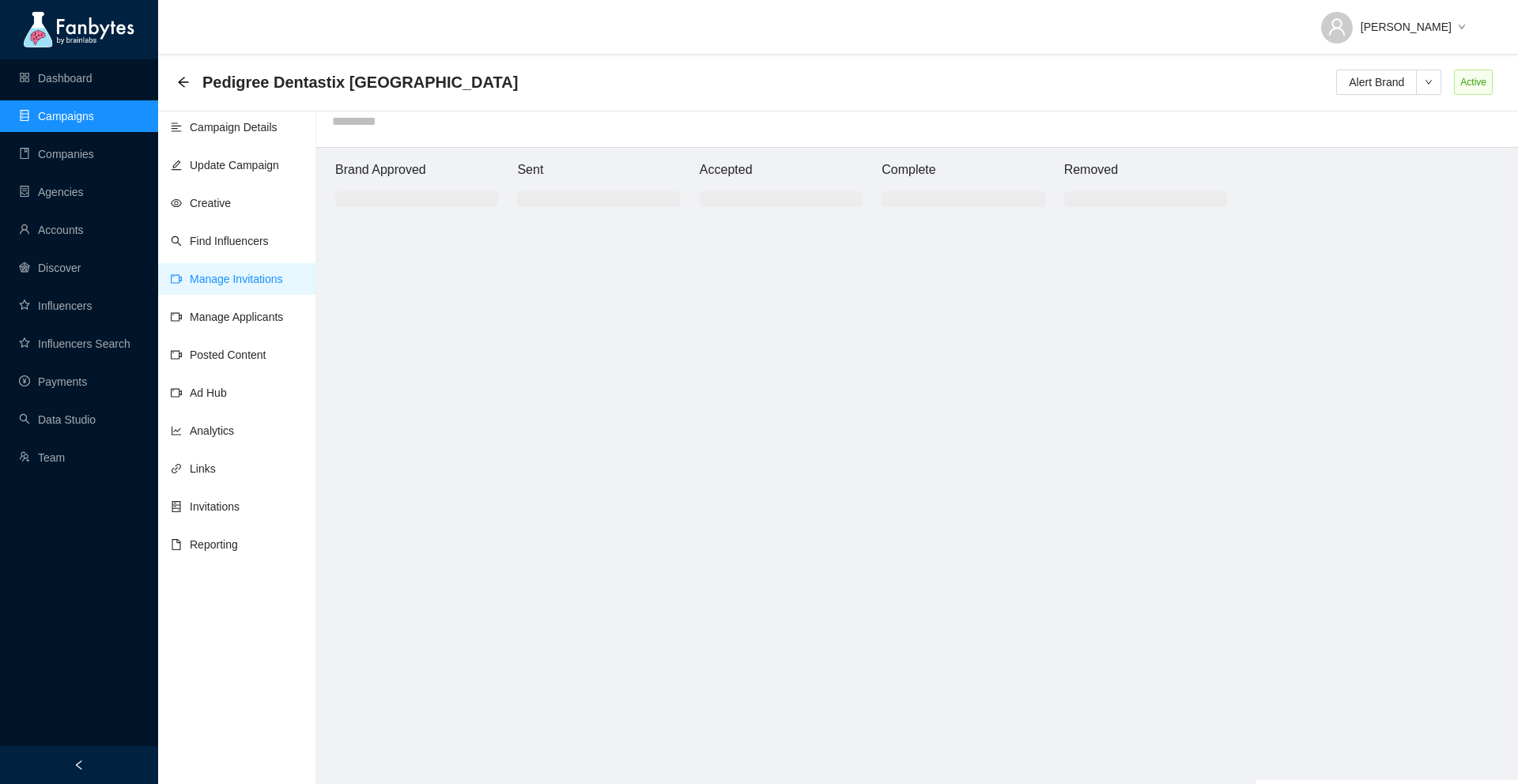
scroll to position [16, 0]
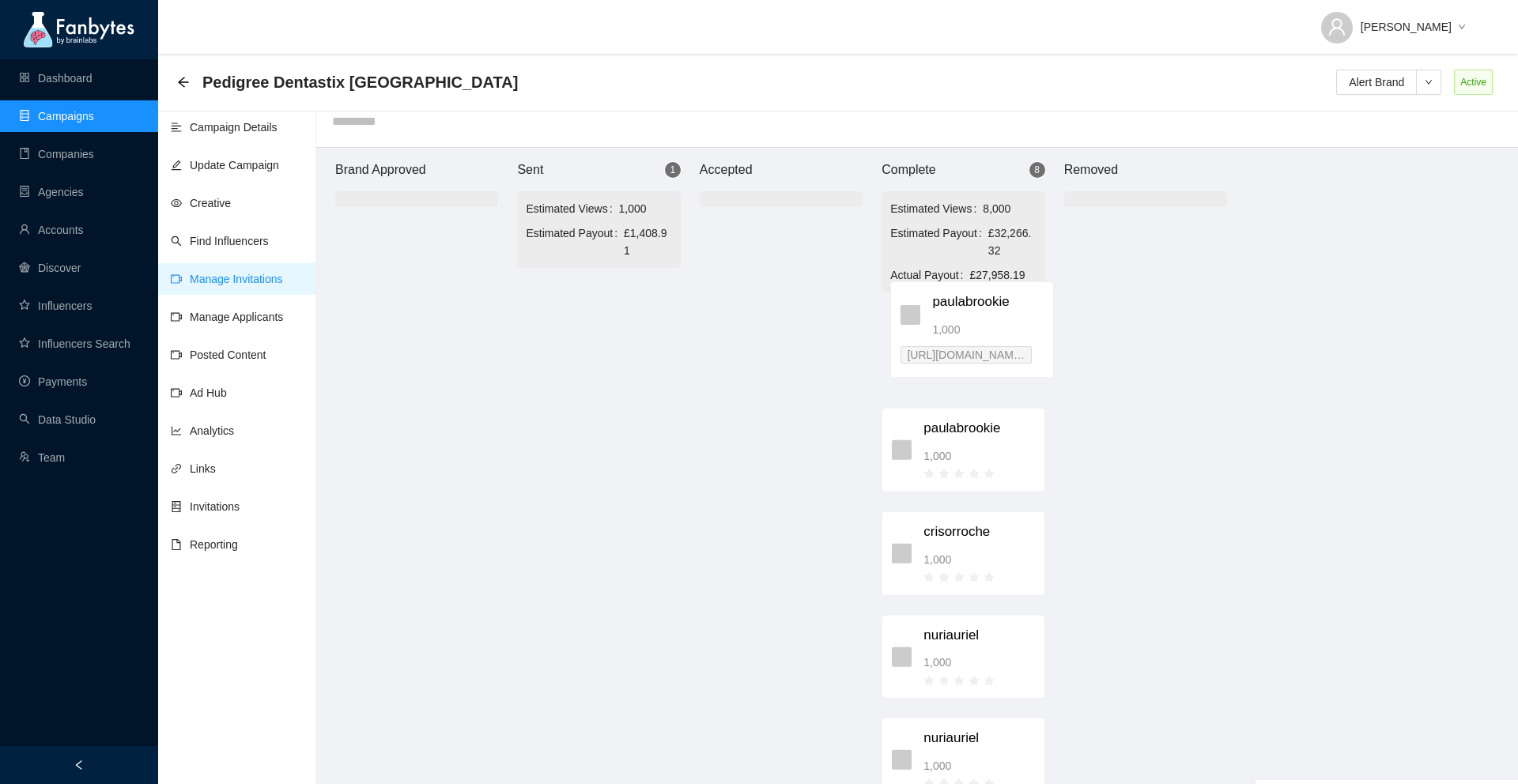
drag, startPoint x: 600, startPoint y: 311, endPoint x: 985, endPoint y: 305, distance: 385.0
click at [985, 305] on div "Brand Approved Sent 1 Estimated Views 1,000 Estimated Payout £1,408.91 paulabro…" at bounding box center [781, 465] width 949 height 636
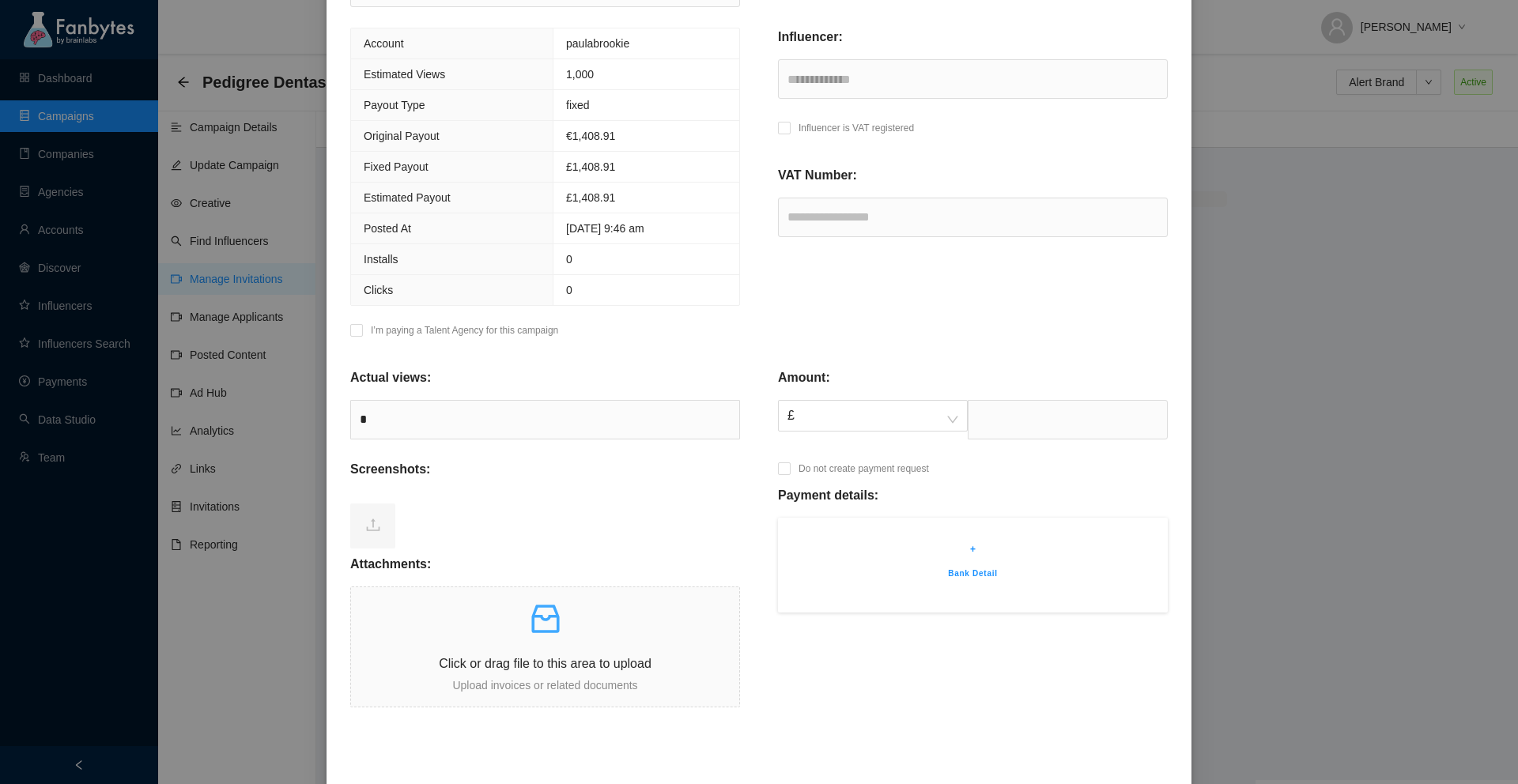
scroll to position [337, 0]
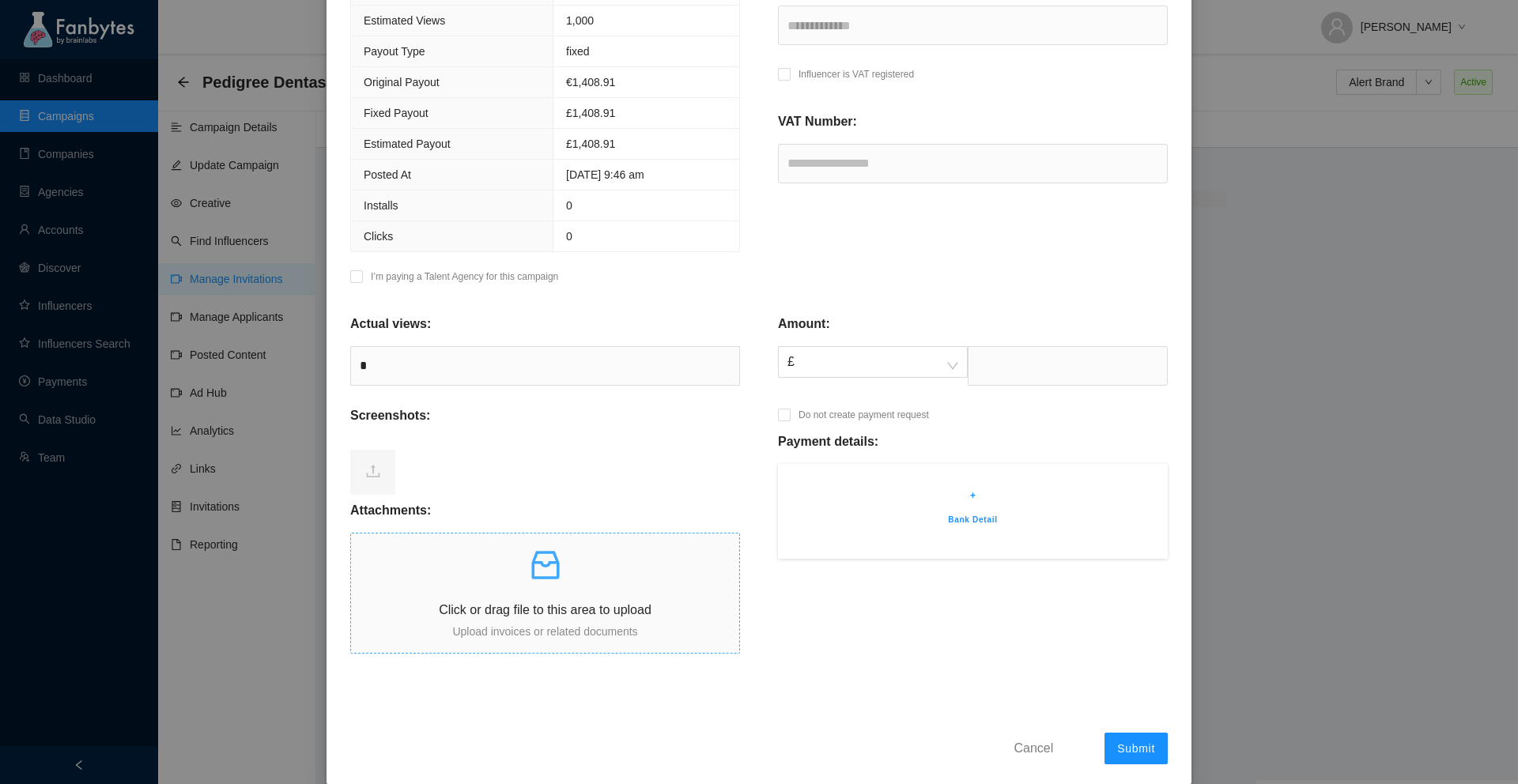
click at [556, 636] on p "Upload invoices or related documents" at bounding box center [544, 631] width 388 height 17
click at [954, 363] on span "£" at bounding box center [873, 362] width 171 height 30
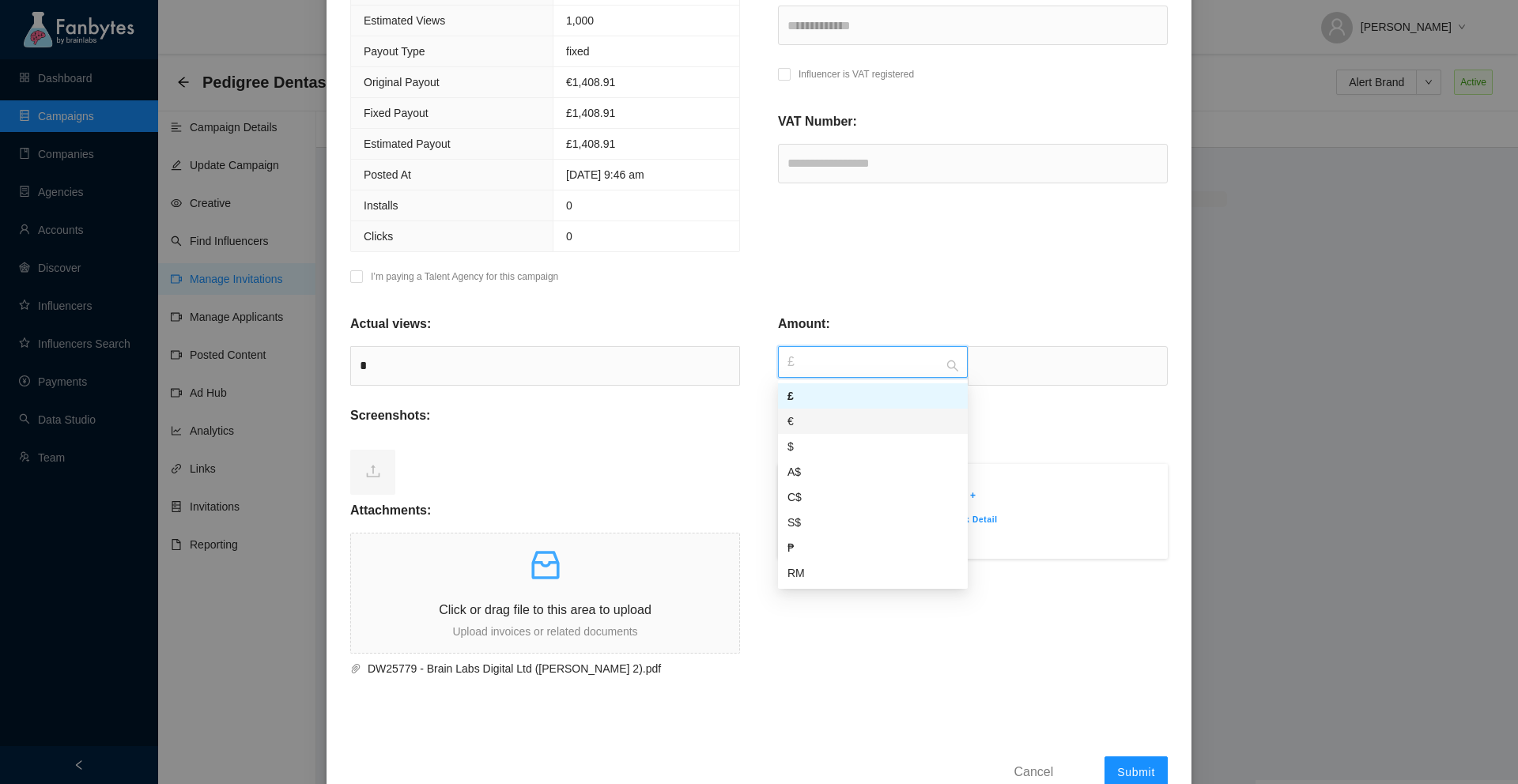
click at [826, 426] on div "€" at bounding box center [873, 421] width 171 height 17
click at [724, 423] on div "Screenshots:" at bounding box center [544, 422] width 390 height 31
click at [1088, 355] on input "text" at bounding box center [1068, 366] width 200 height 40
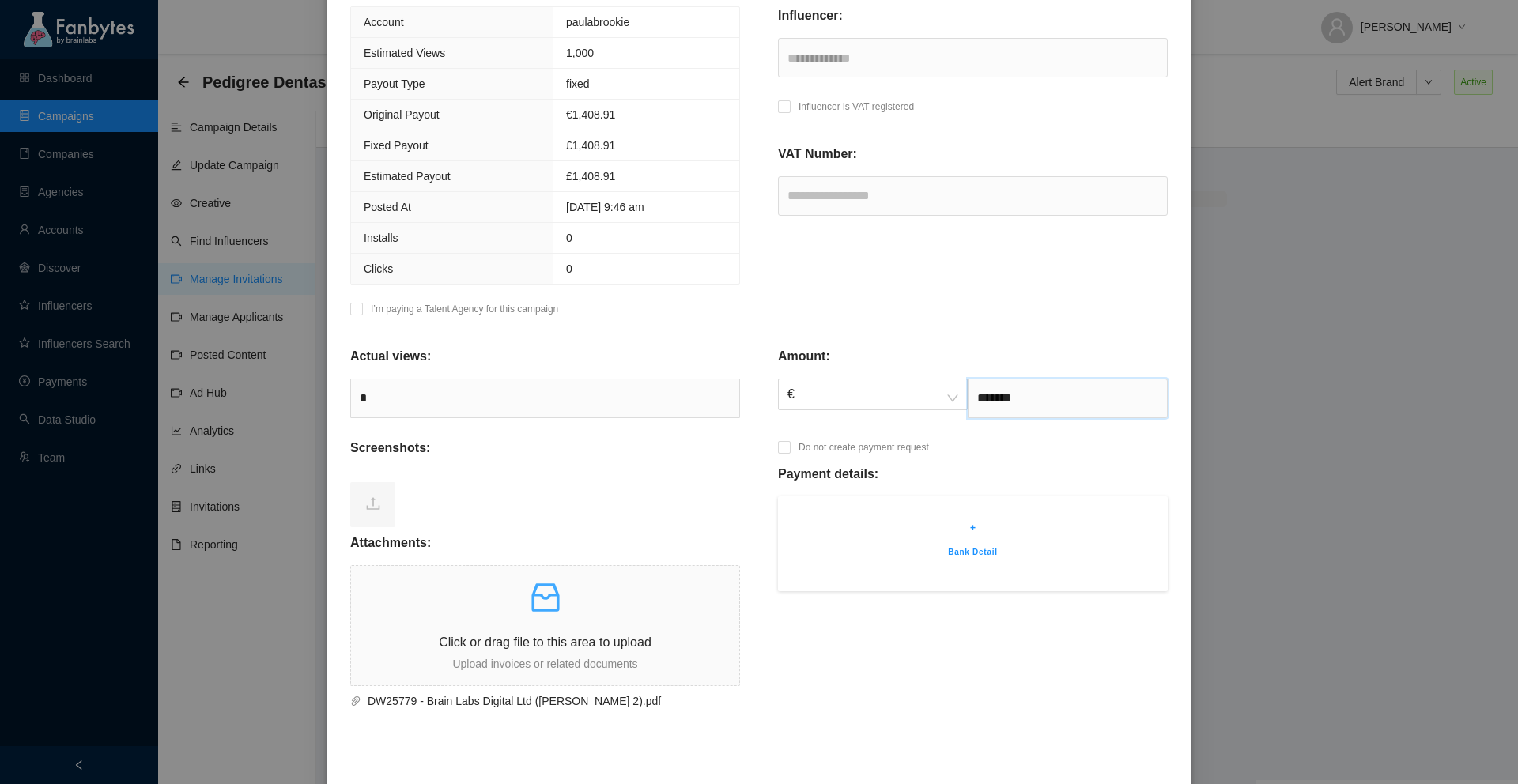
scroll to position [363, 0]
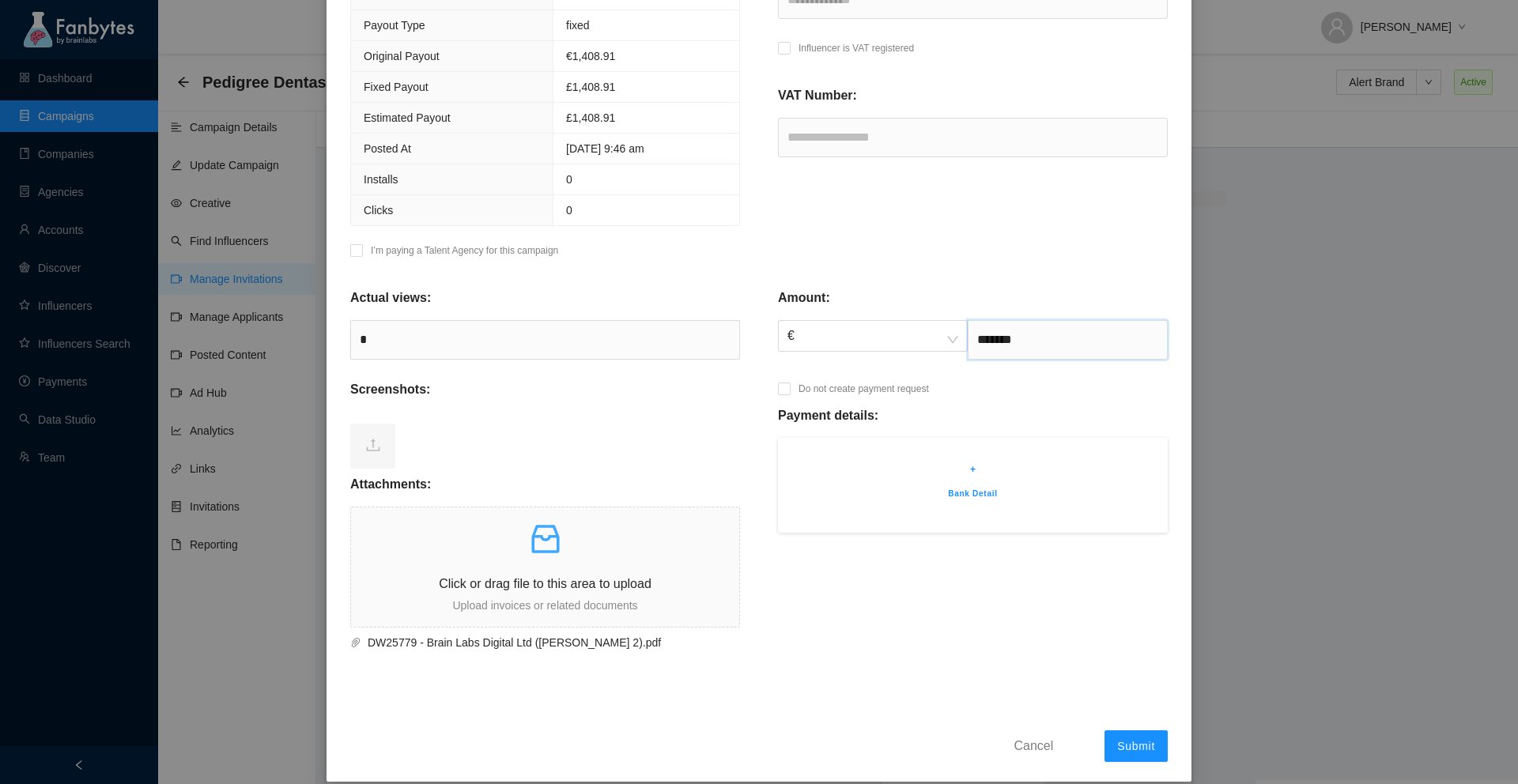
type input "*******"
click at [985, 492] on p "Bank Detail" at bounding box center [973, 494] width 342 height 14
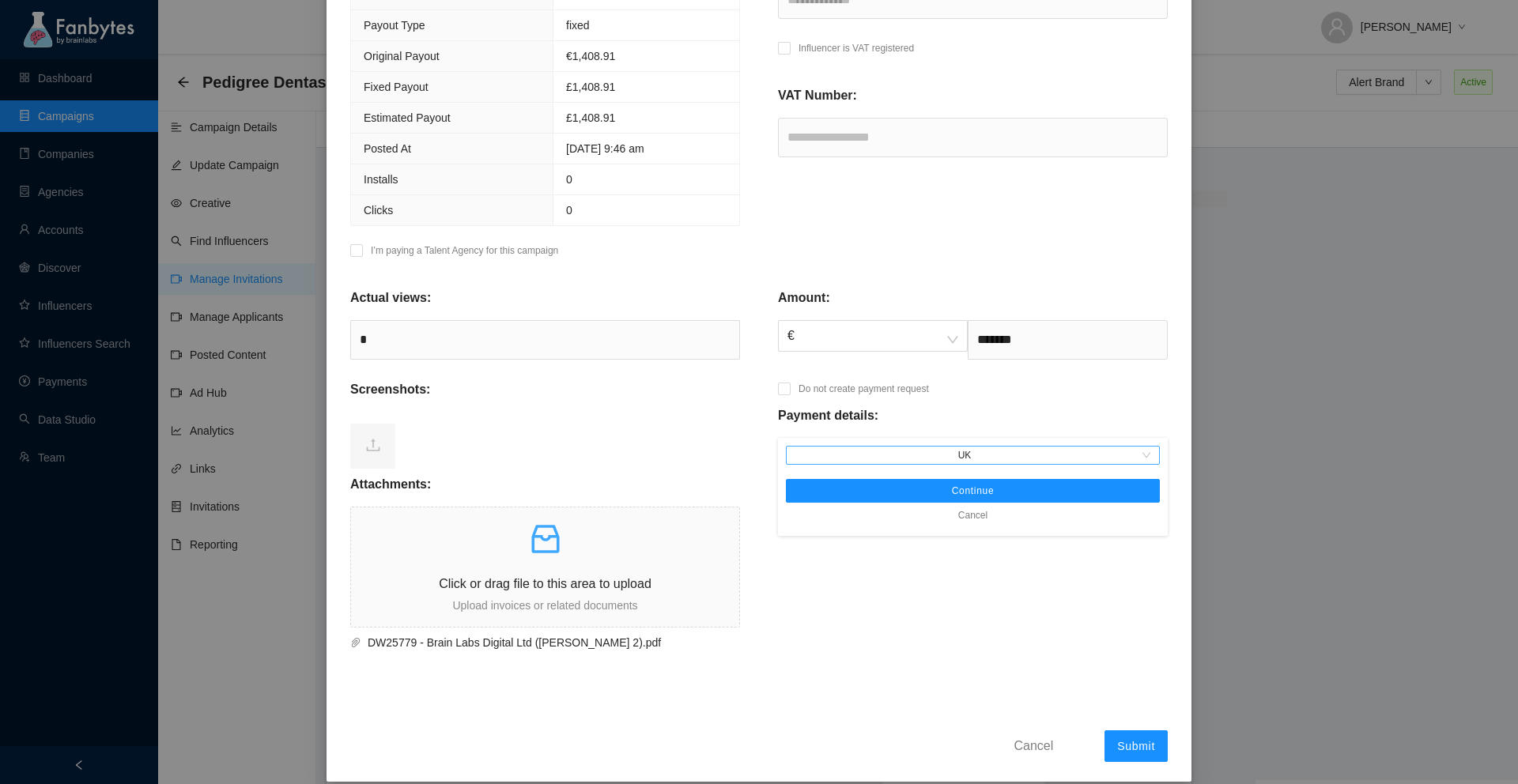
click at [975, 459] on span "UK" at bounding box center [973, 455] width 361 height 17
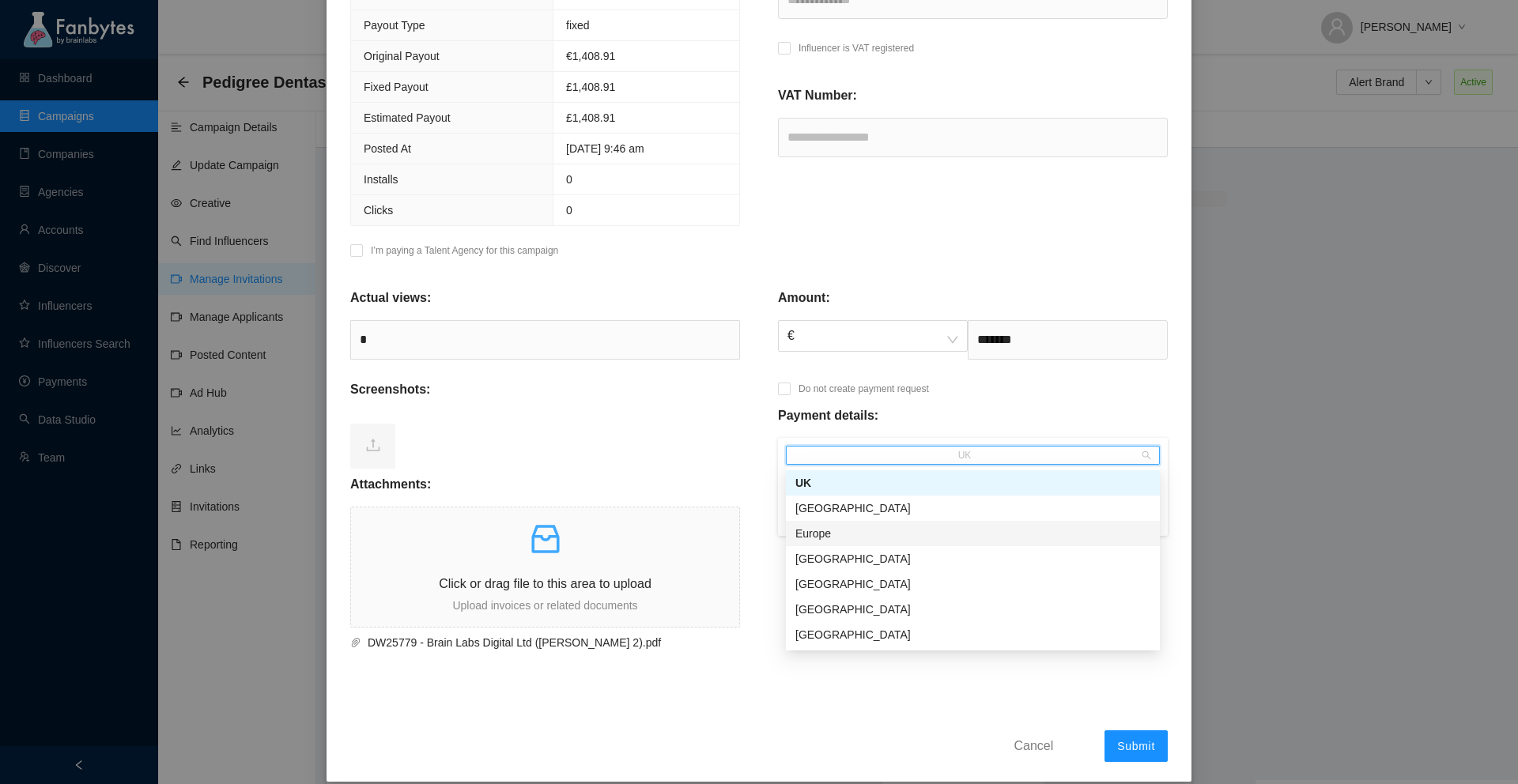
click at [871, 530] on div "Europe" at bounding box center [973, 534] width 355 height 17
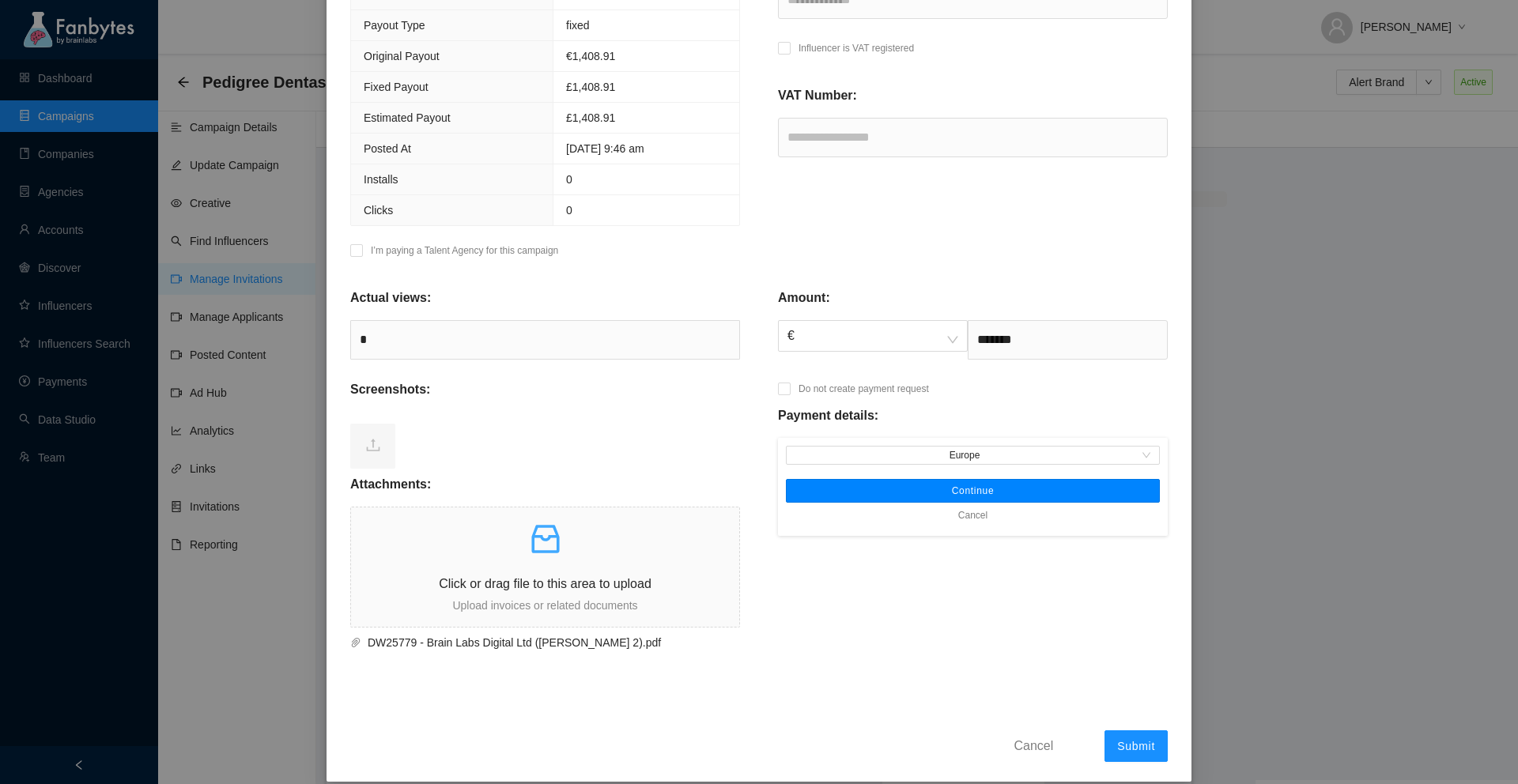
click at [938, 487] on button "Continue" at bounding box center [973, 490] width 374 height 24
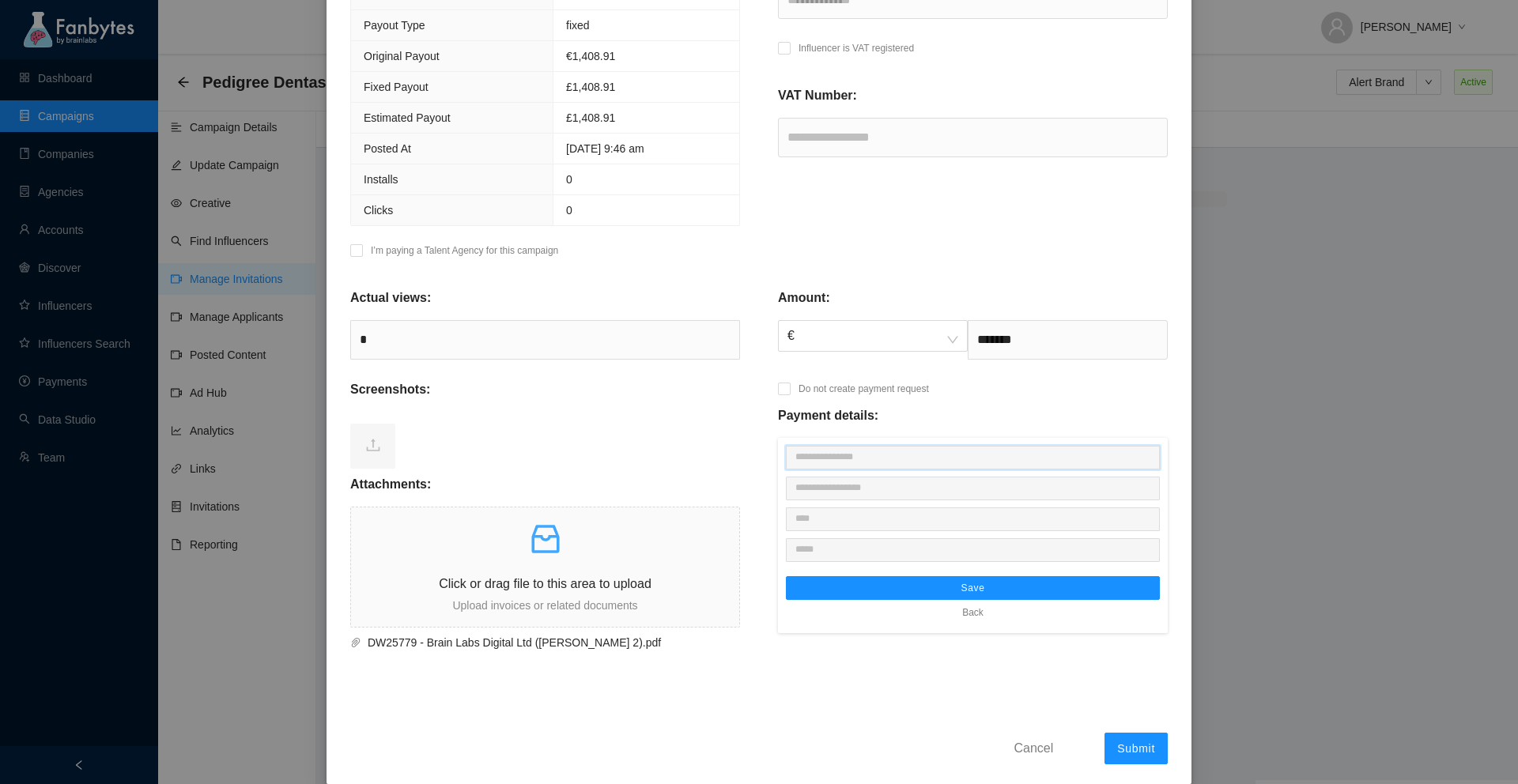
click at [867, 451] on input "text" at bounding box center [973, 457] width 374 height 24
paste input "**********"
type input "**********"
click at [871, 482] on input "text" at bounding box center [973, 488] width 374 height 24
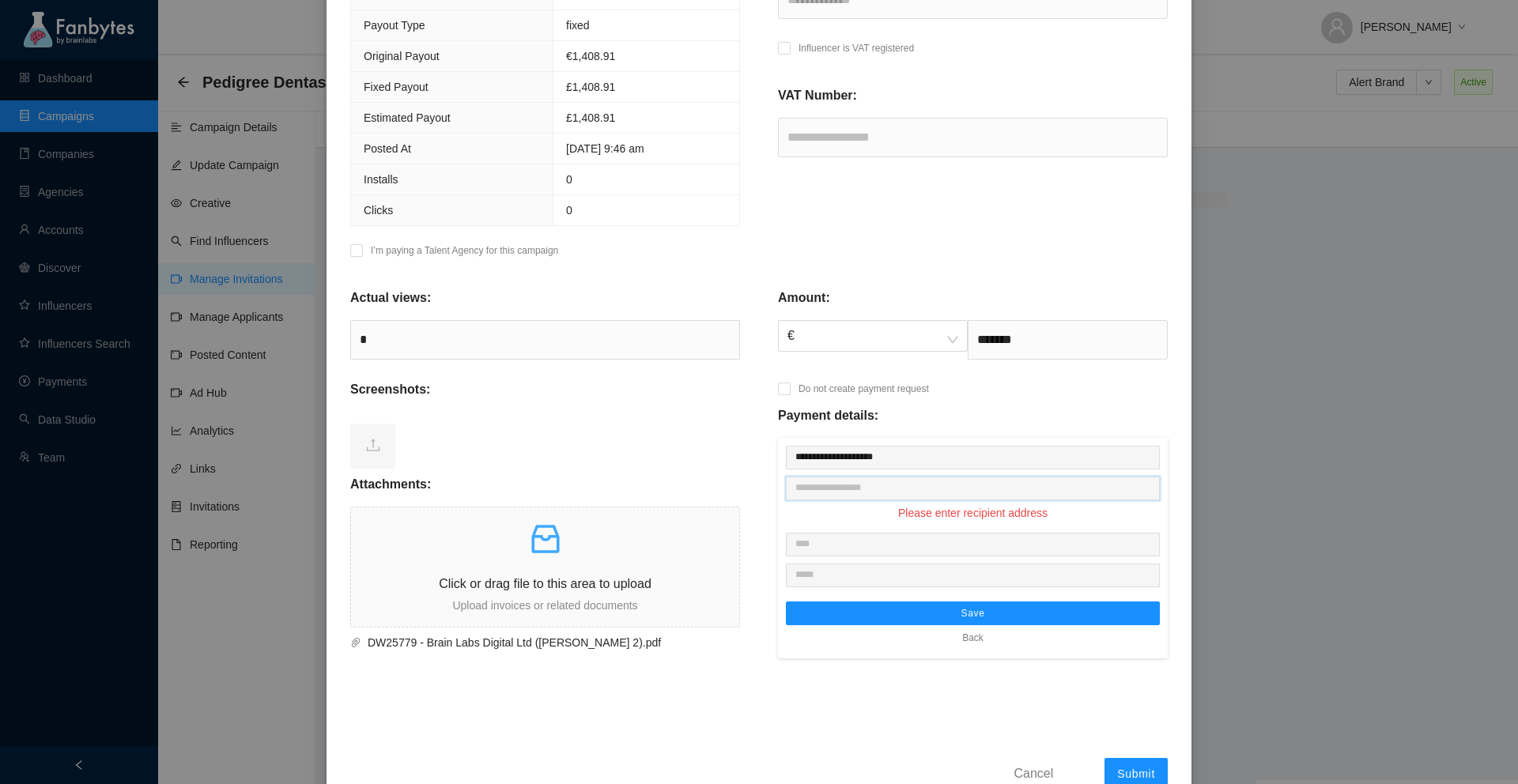
paste input "**********"
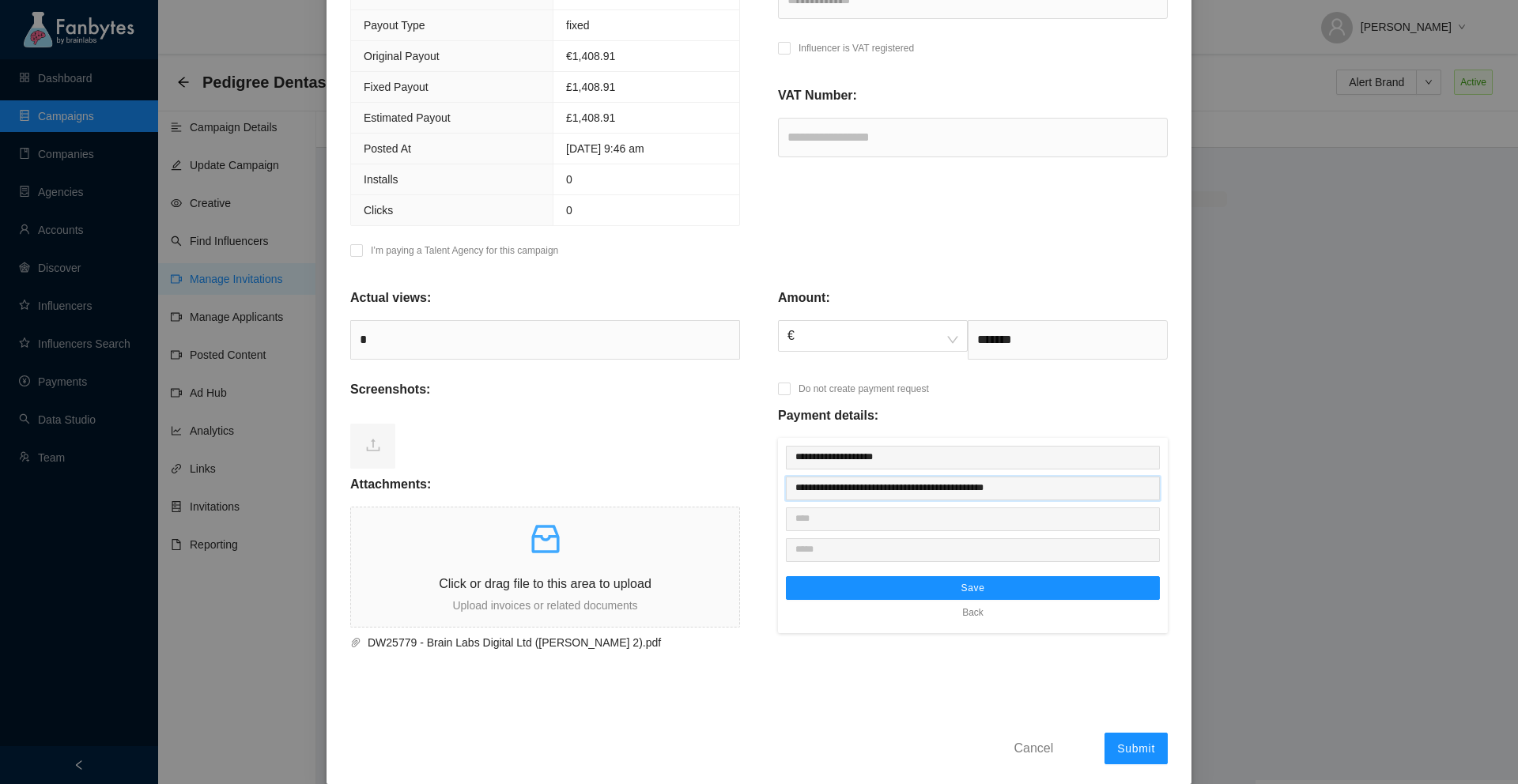
click at [996, 487] on input "**********" at bounding box center [973, 488] width 374 height 24
type input "**********"
click at [969, 513] on input "text" at bounding box center [973, 519] width 374 height 24
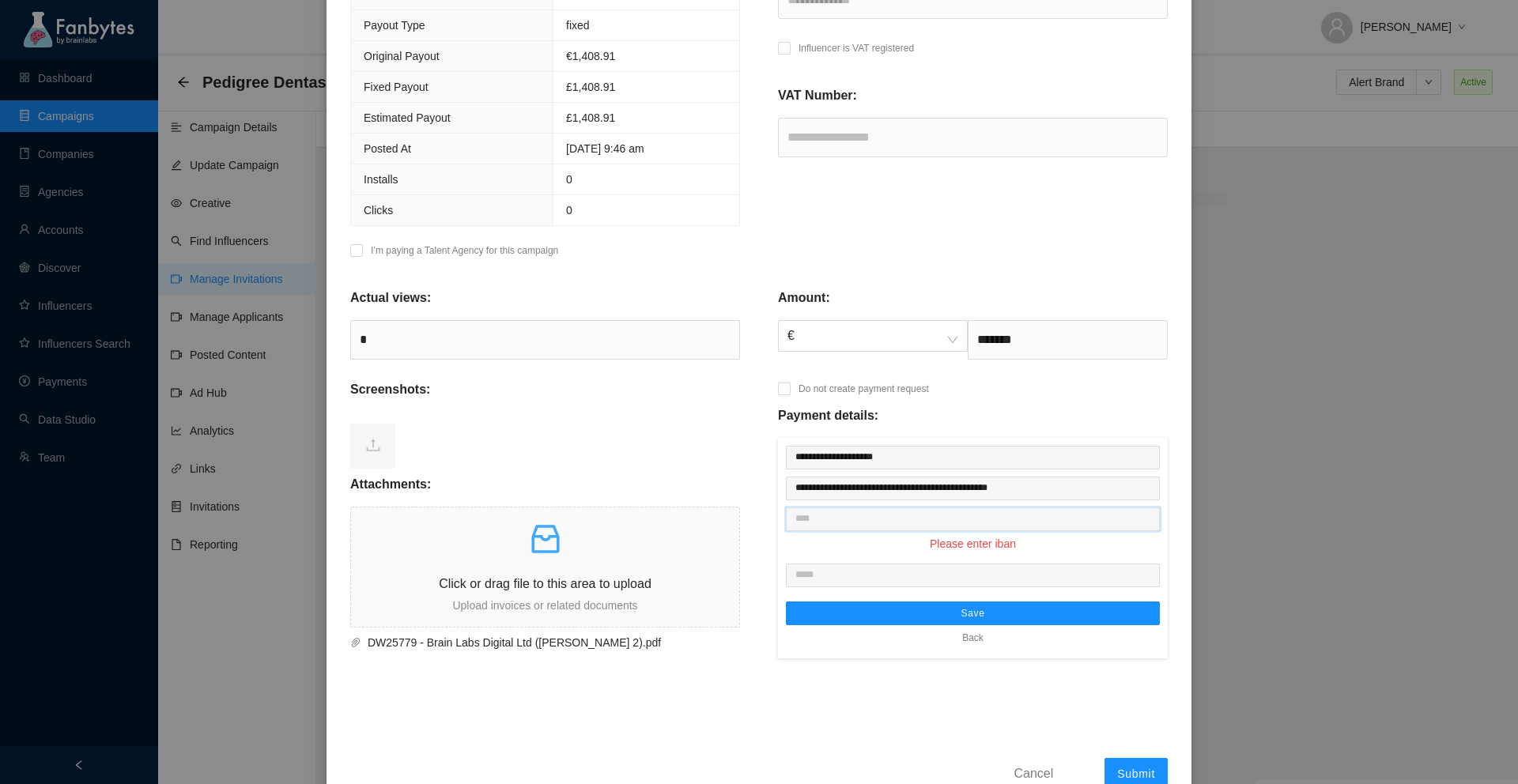
paste input "**********"
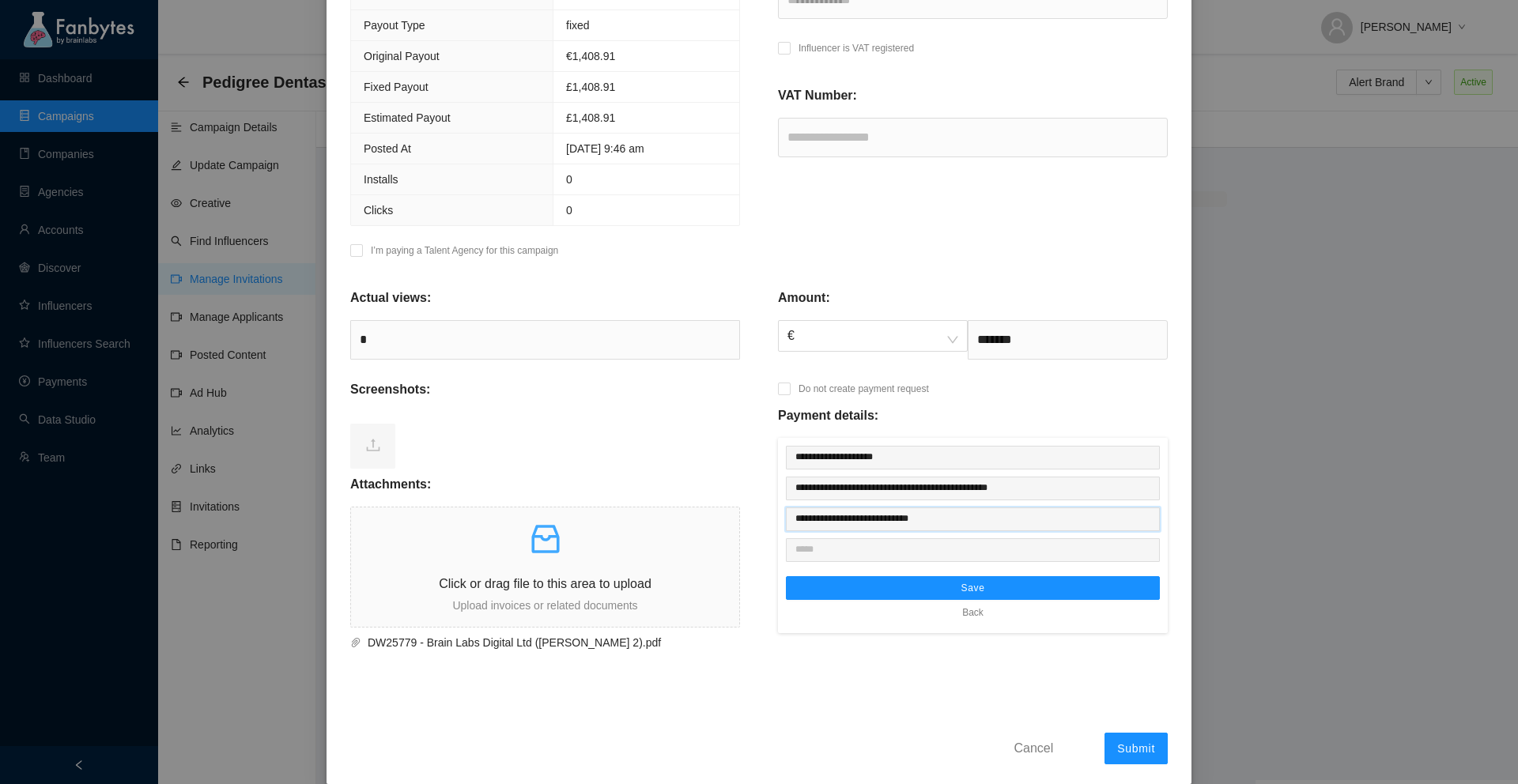
type input "**********"
click at [859, 547] on input "text" at bounding box center [973, 550] width 374 height 24
paste input "**********"
type input "**********"
click at [883, 588] on button "Save" at bounding box center [973, 588] width 374 height 24
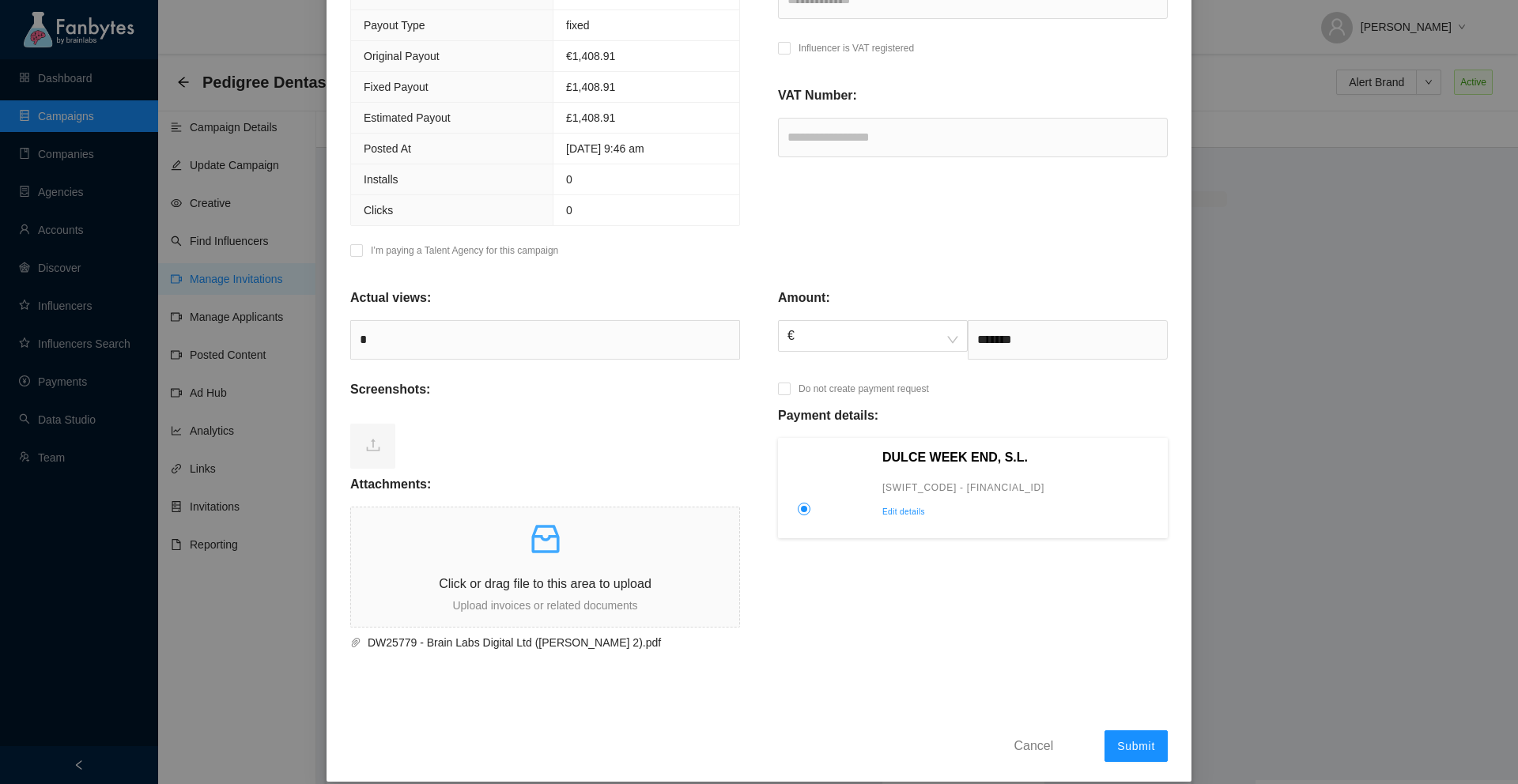
scroll to position [379, 0]
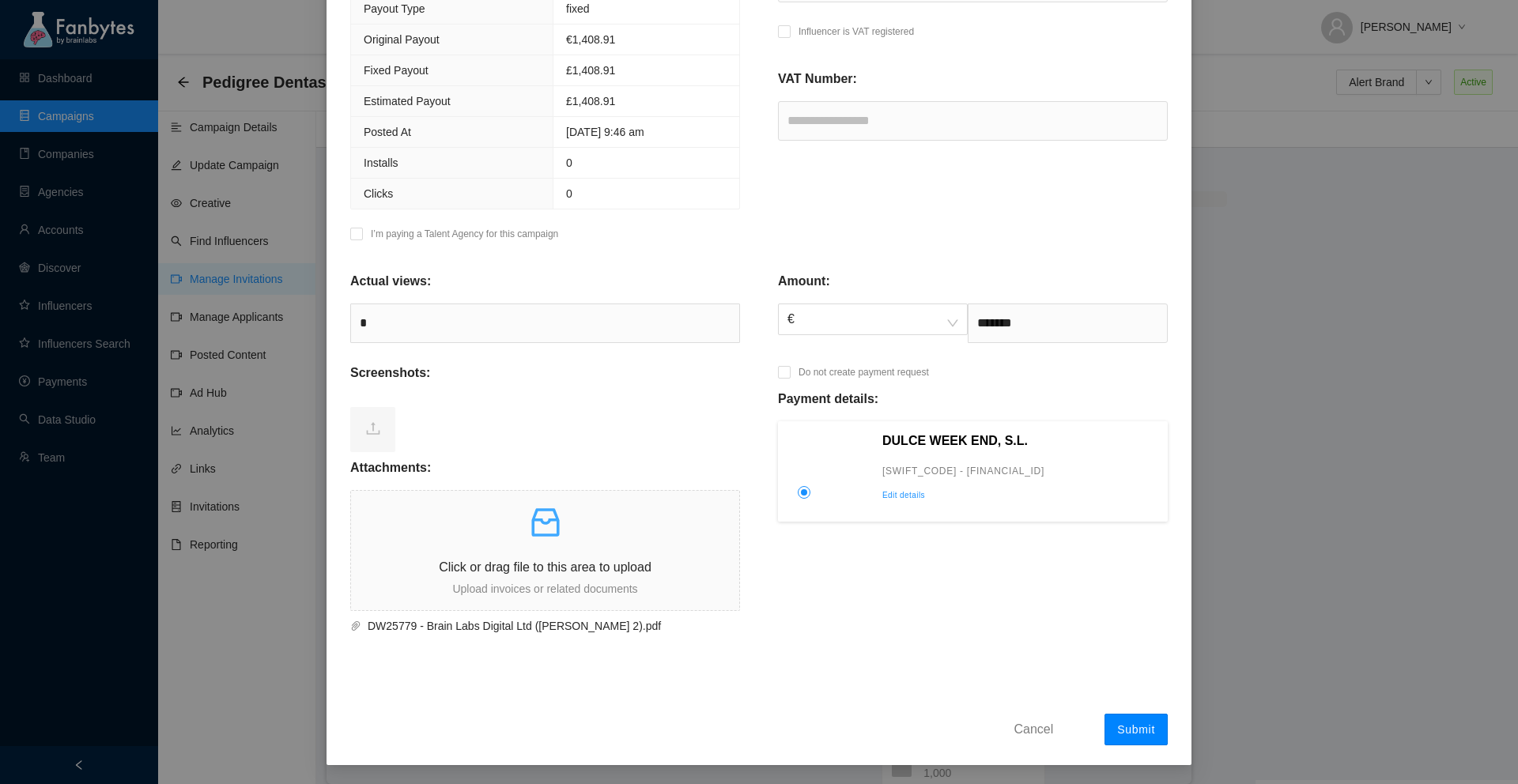
click at [1140, 728] on span "Submit" at bounding box center [1136, 729] width 38 height 12
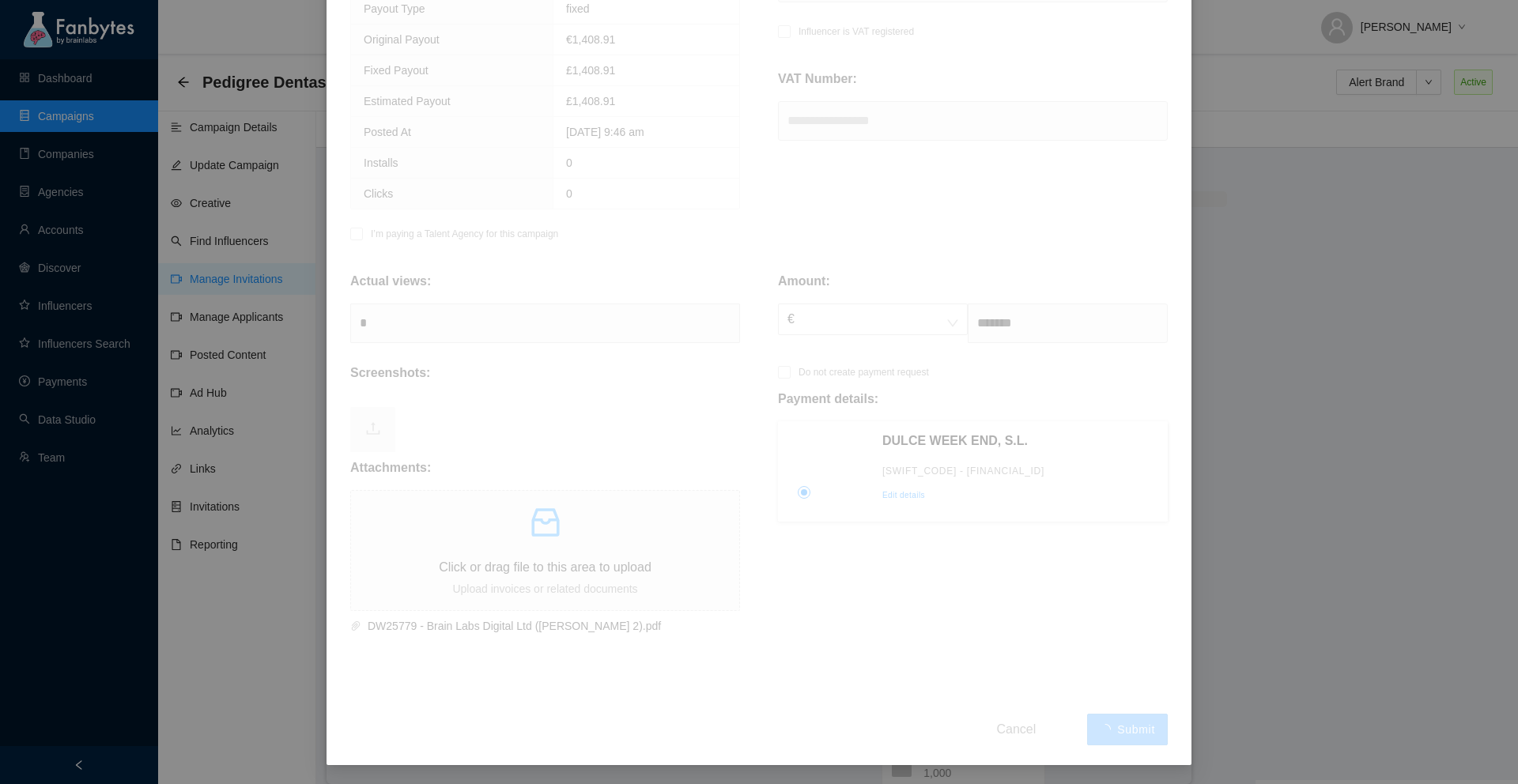
type input "*******"
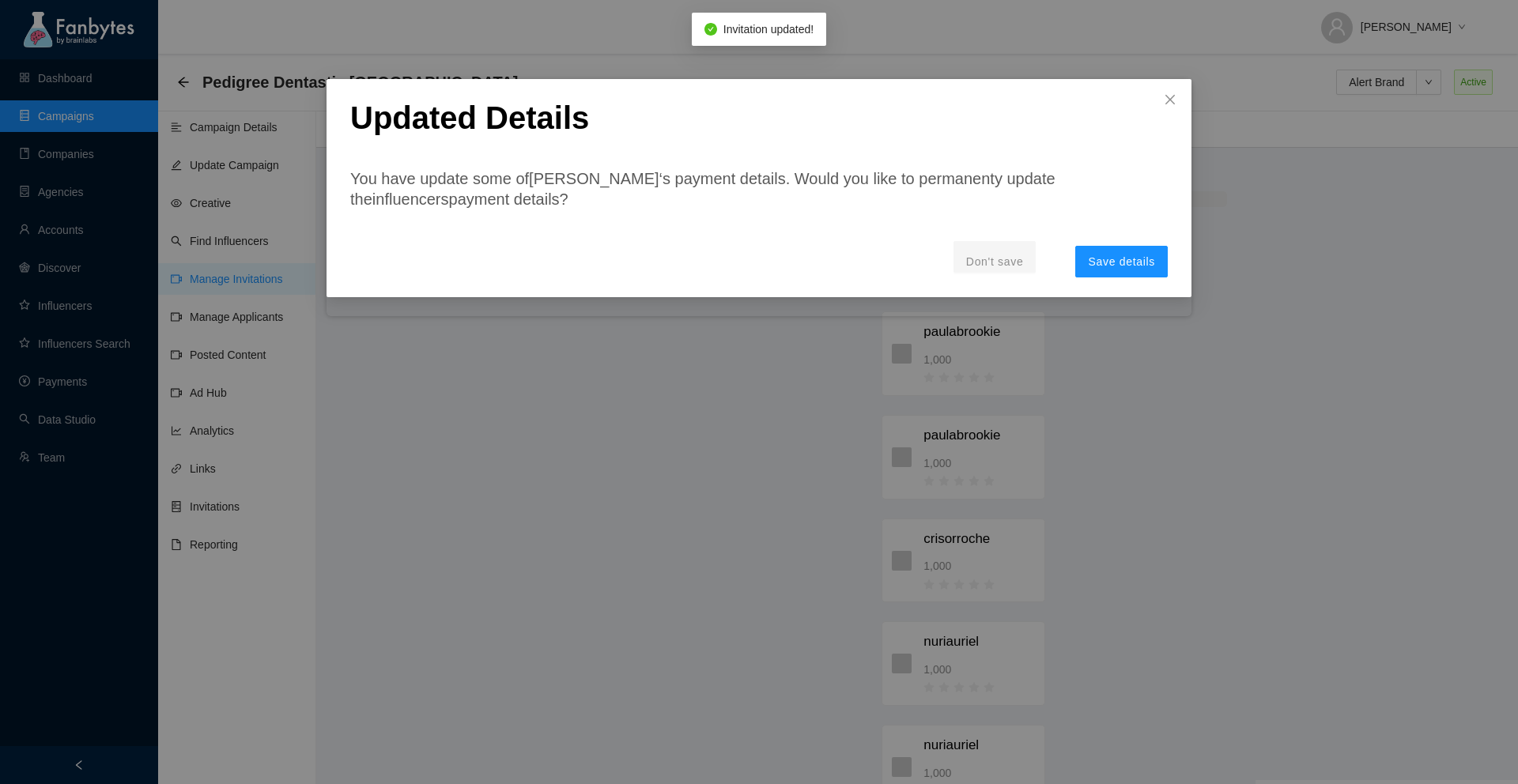
scroll to position [0, 0]
click at [1168, 104] on icon "close" at bounding box center [1169, 99] width 12 height 12
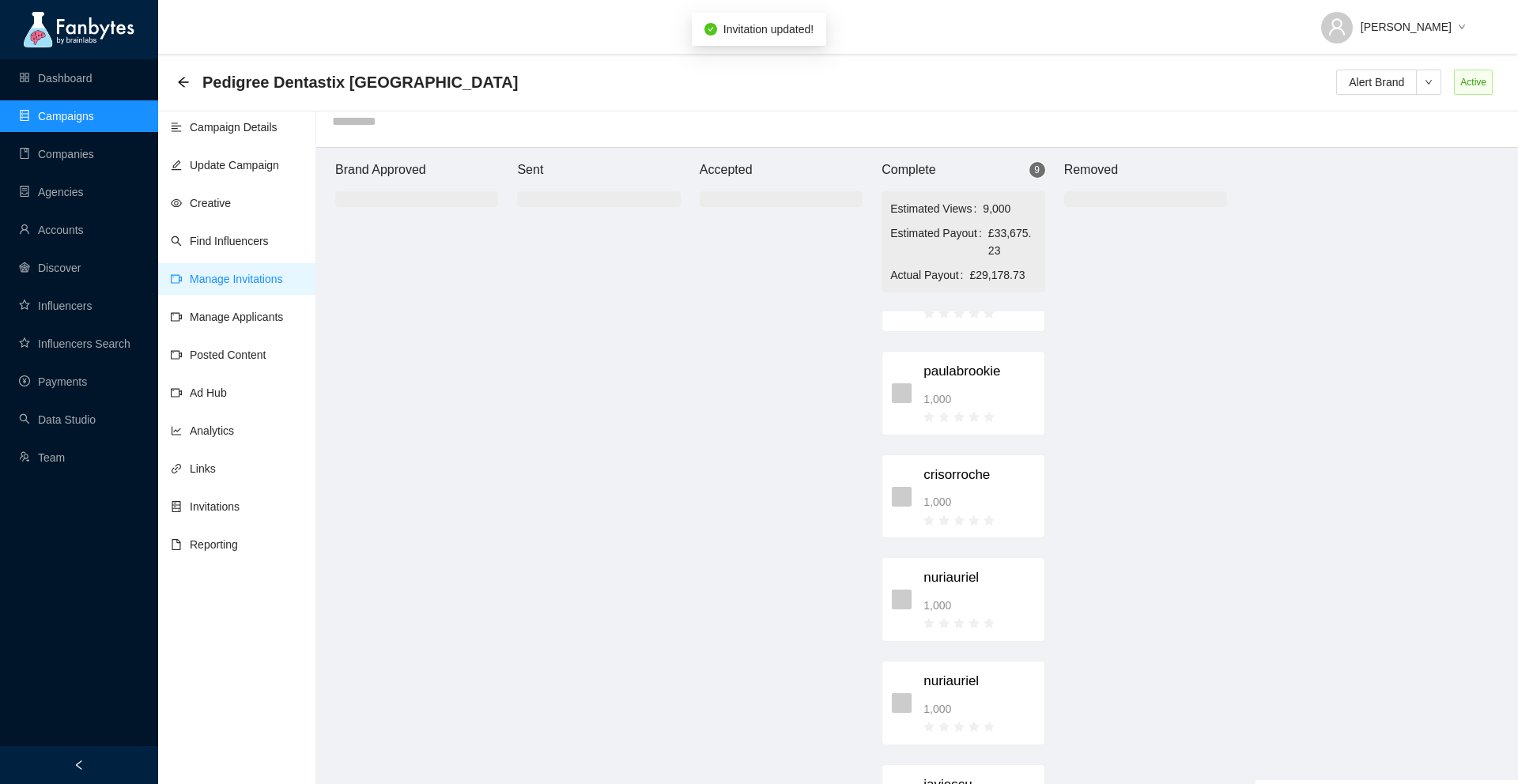
scroll to position [77, 0]
